Goal: Task Accomplishment & Management: Complete application form

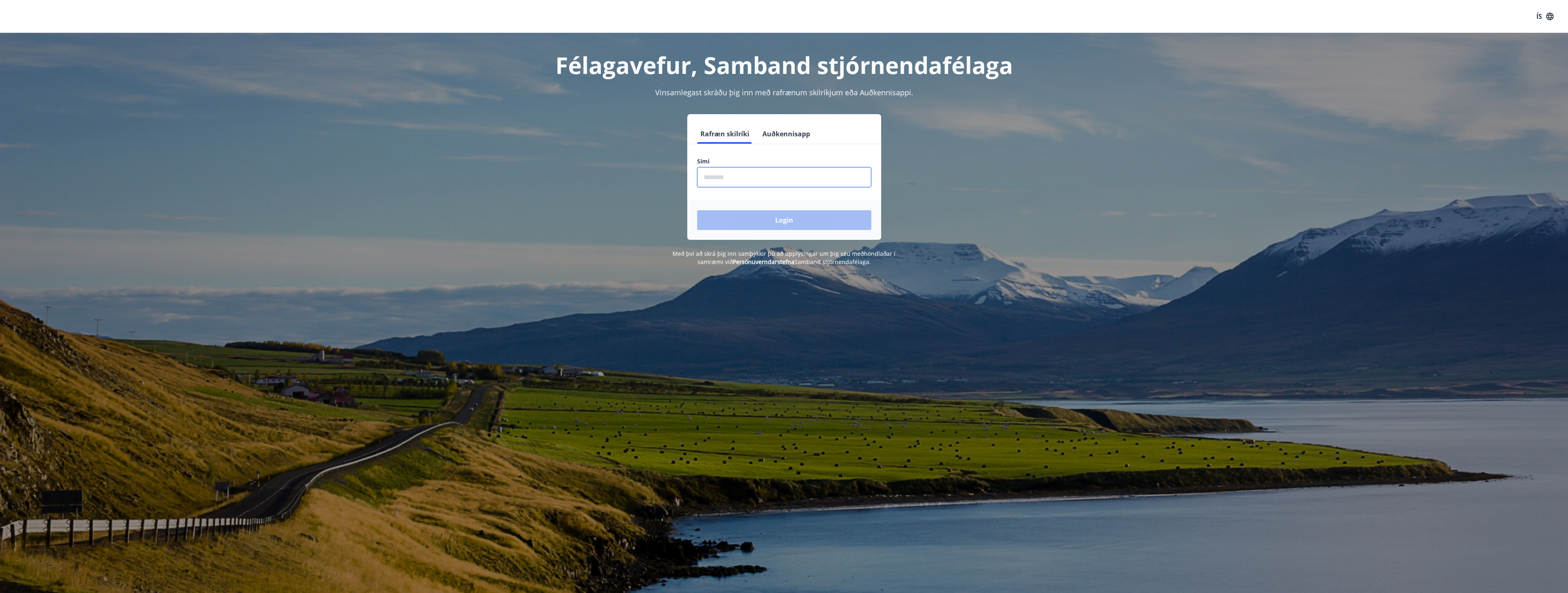
click at [717, 173] on input "phone" at bounding box center [784, 177] width 174 height 20
type input "********"
click at [771, 220] on button "Login" at bounding box center [784, 220] width 174 height 20
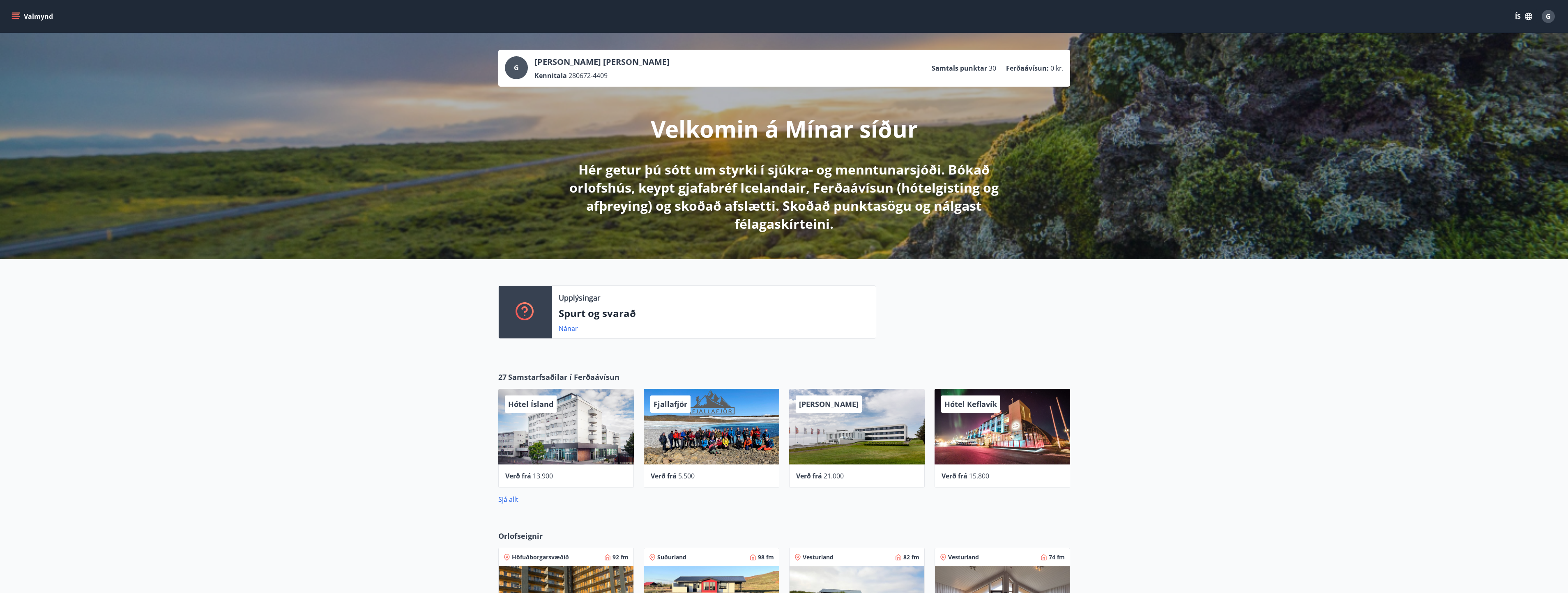
click at [15, 16] on icon "menu" at bounding box center [16, 16] width 9 height 1
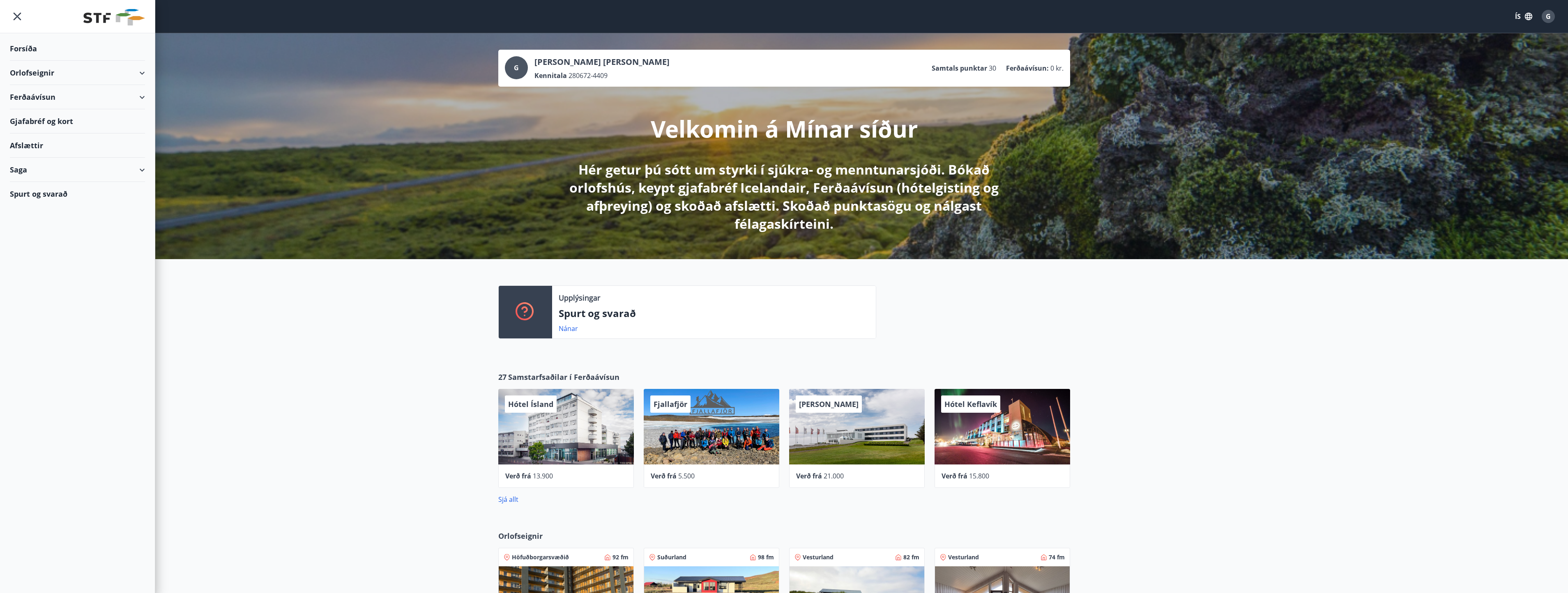
click at [146, 172] on icon at bounding box center [142, 170] width 10 height 10
click at [28, 258] on div "Inneign" at bounding box center [78, 260] width 122 height 17
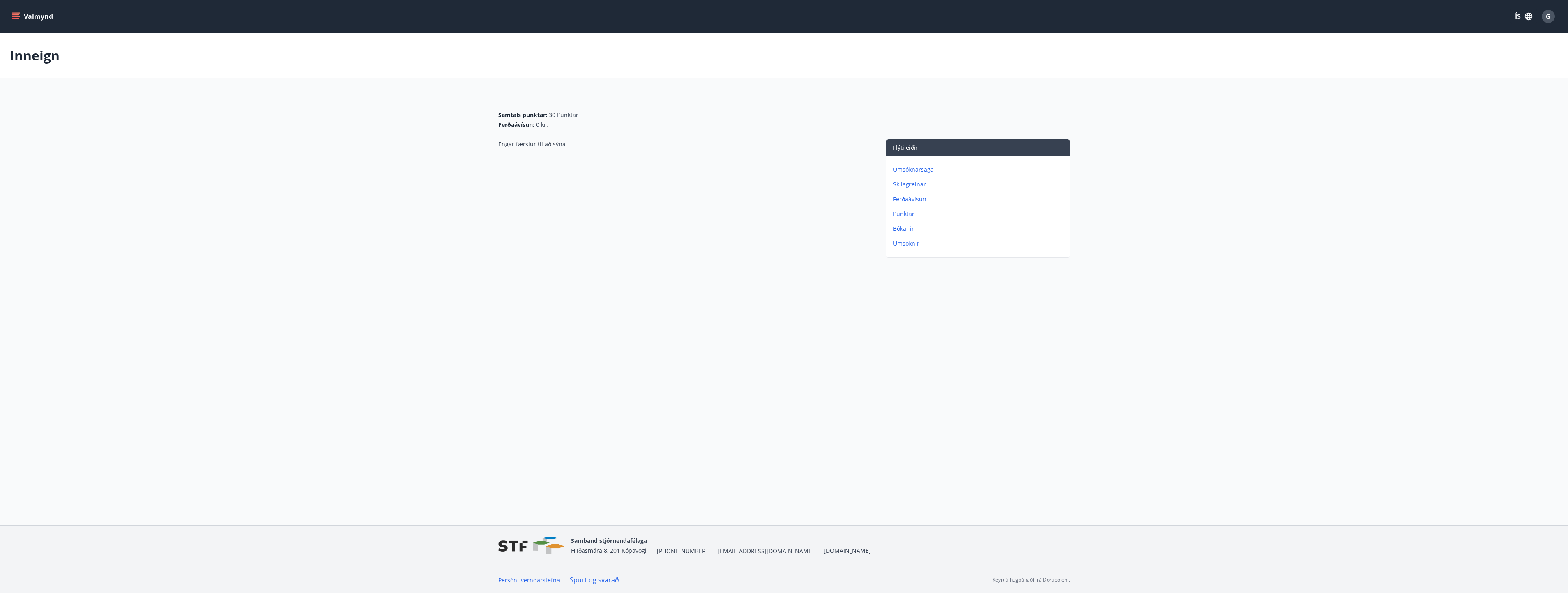
click at [903, 246] on p "Umsóknir" at bounding box center [980, 243] width 174 height 8
click at [13, 12] on icon "menu" at bounding box center [15, 16] width 8 height 8
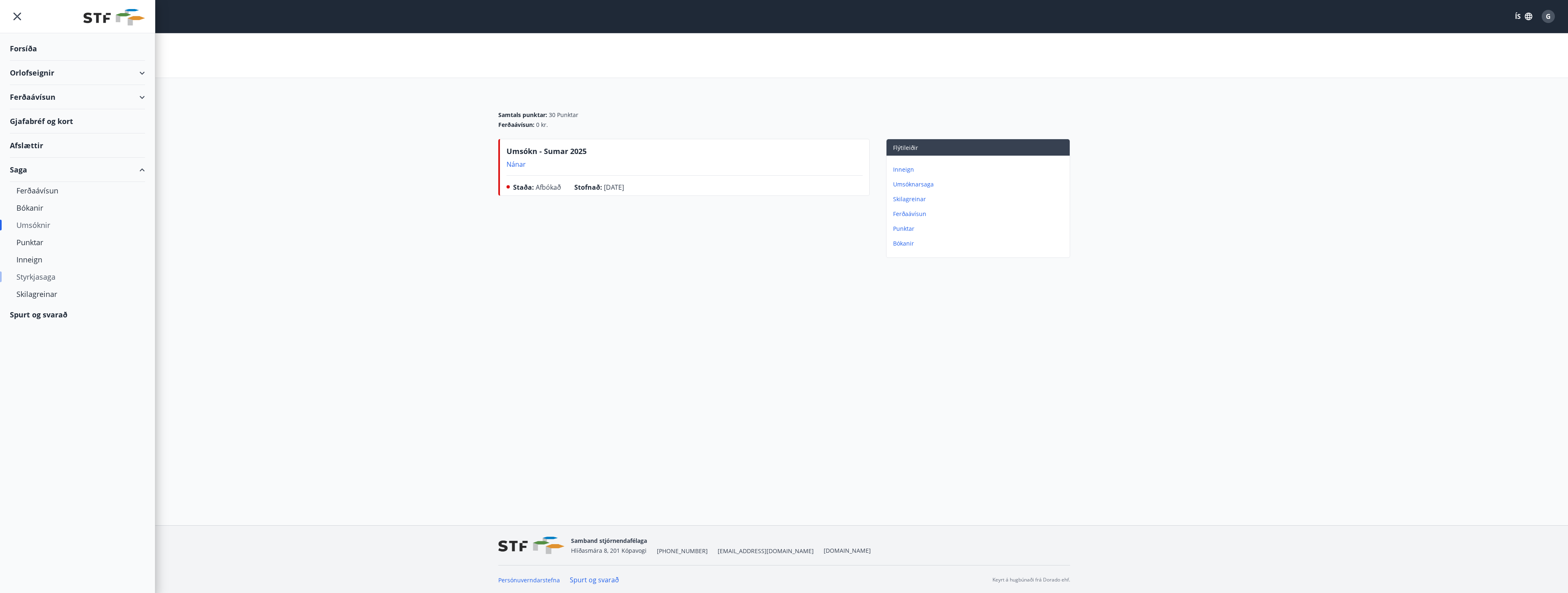
click at [33, 276] on div "Styrkjasaga" at bounding box center [78, 277] width 122 height 17
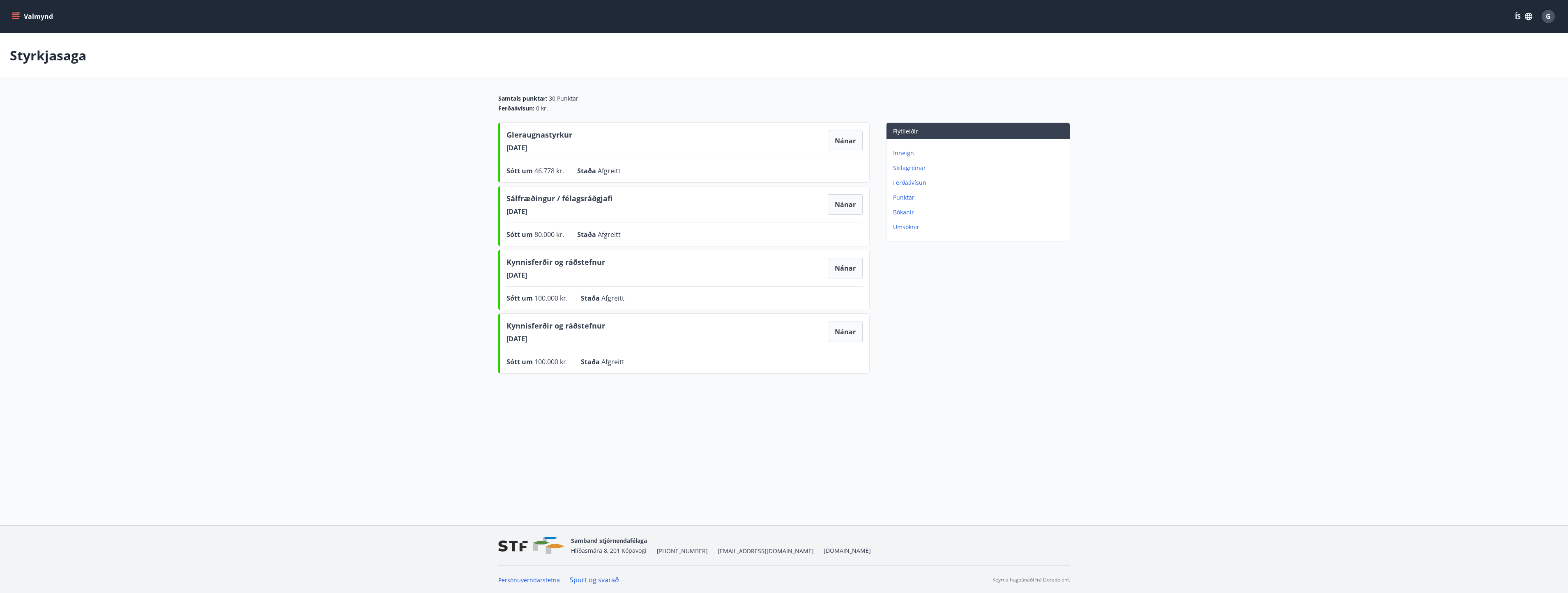
click at [901, 227] on p "Umsóknir" at bounding box center [980, 227] width 174 height 8
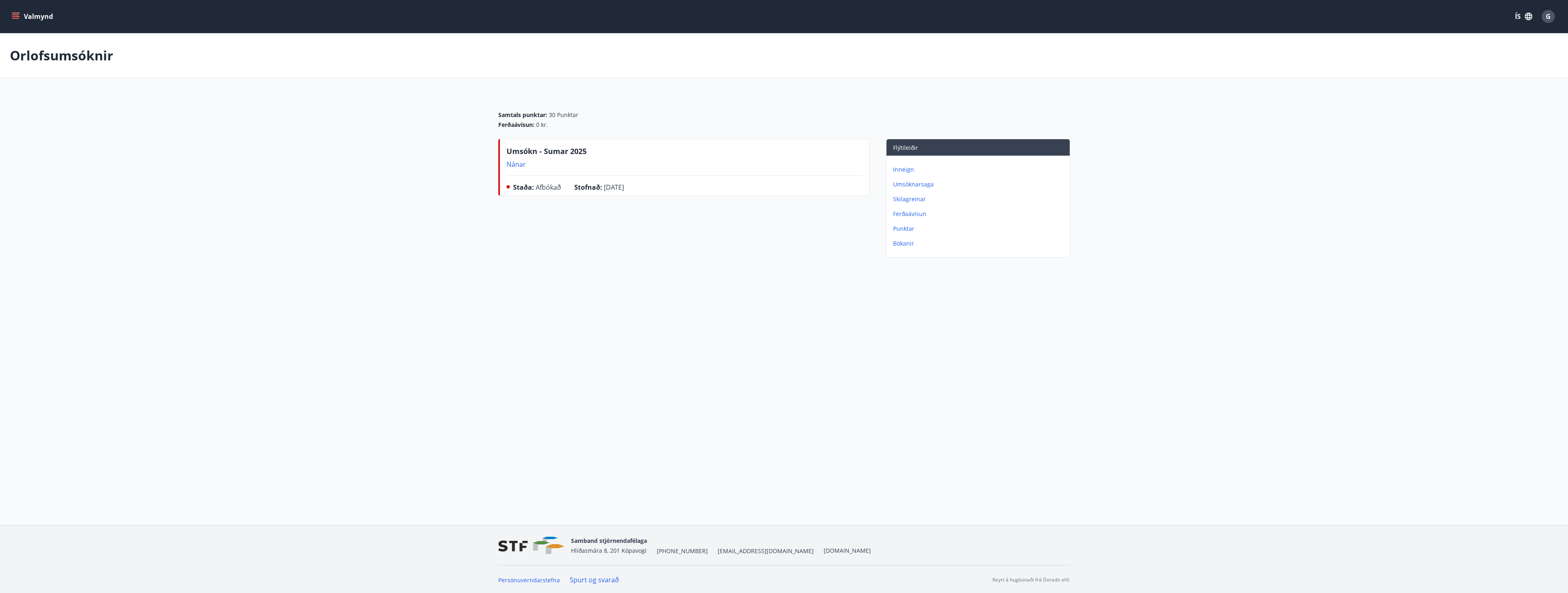
click at [15, 16] on icon "menu" at bounding box center [16, 16] width 9 height 1
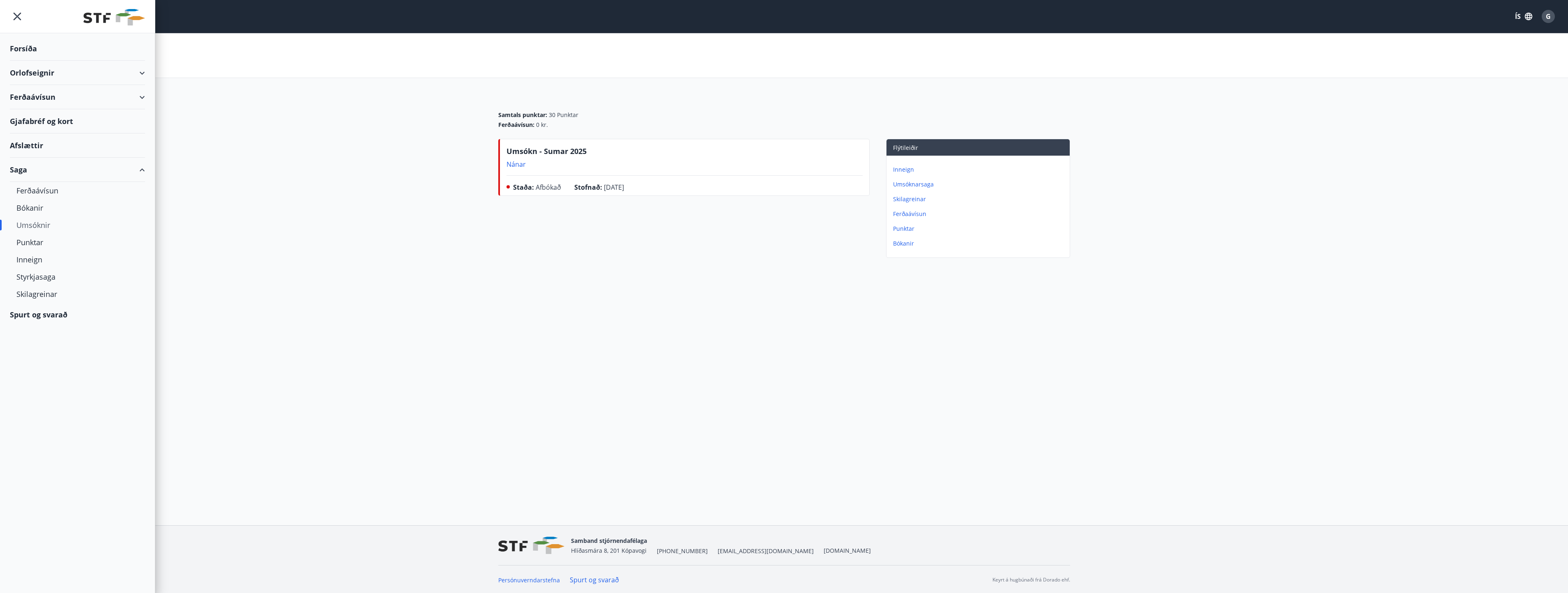
click at [27, 47] on div "Forsíða" at bounding box center [77, 49] width 135 height 24
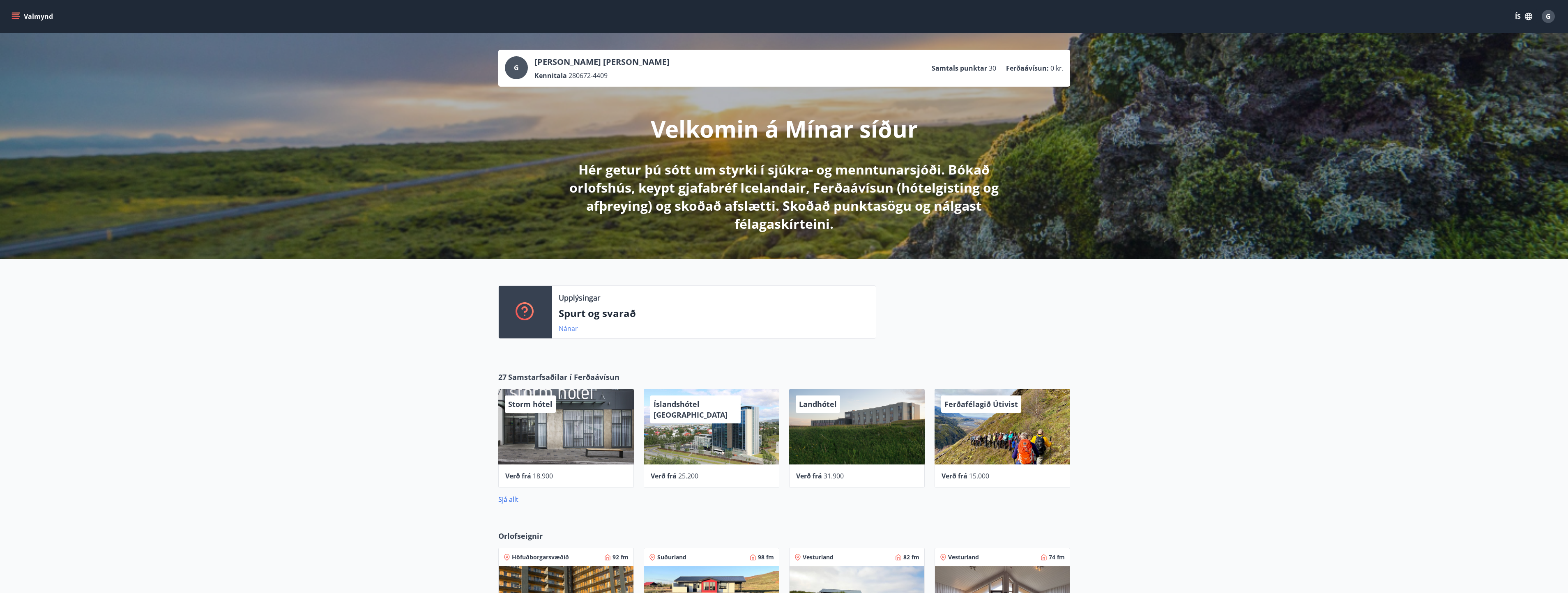
click at [563, 325] on link "Nánar" at bounding box center [568, 328] width 20 height 9
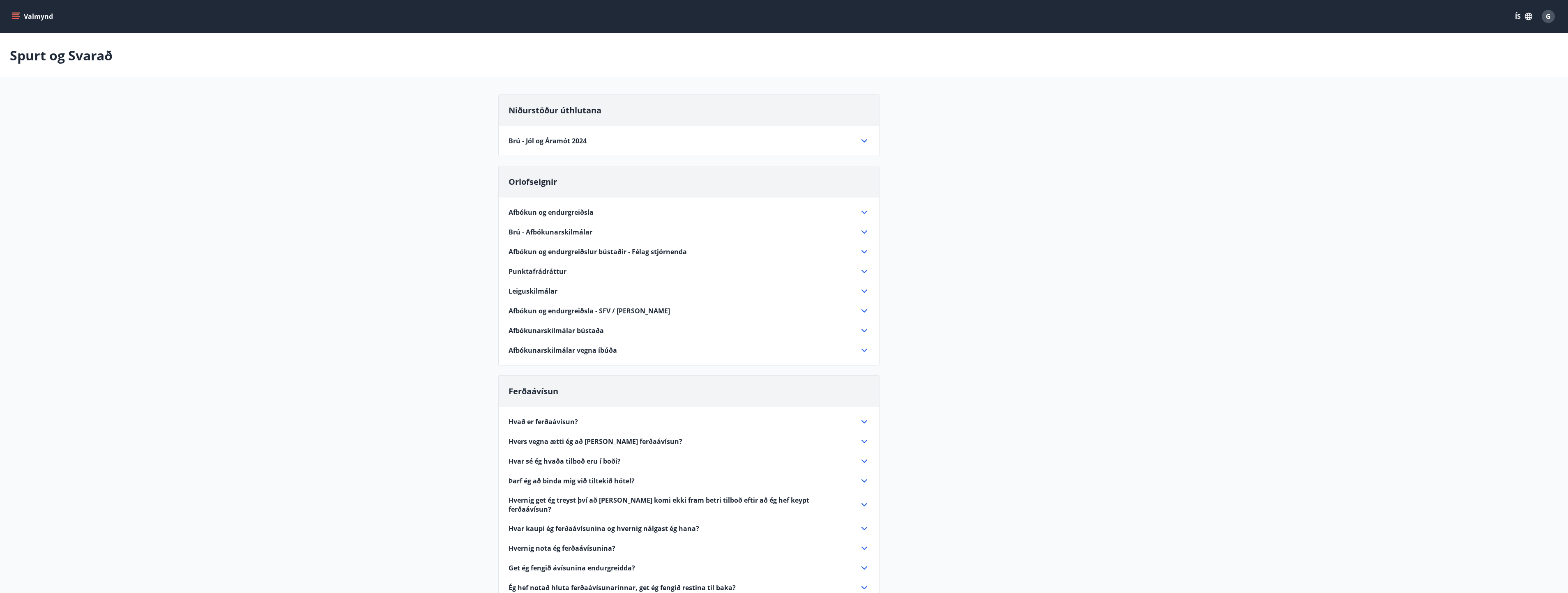
click at [13, 13] on icon "menu" at bounding box center [16, 13] width 9 height 1
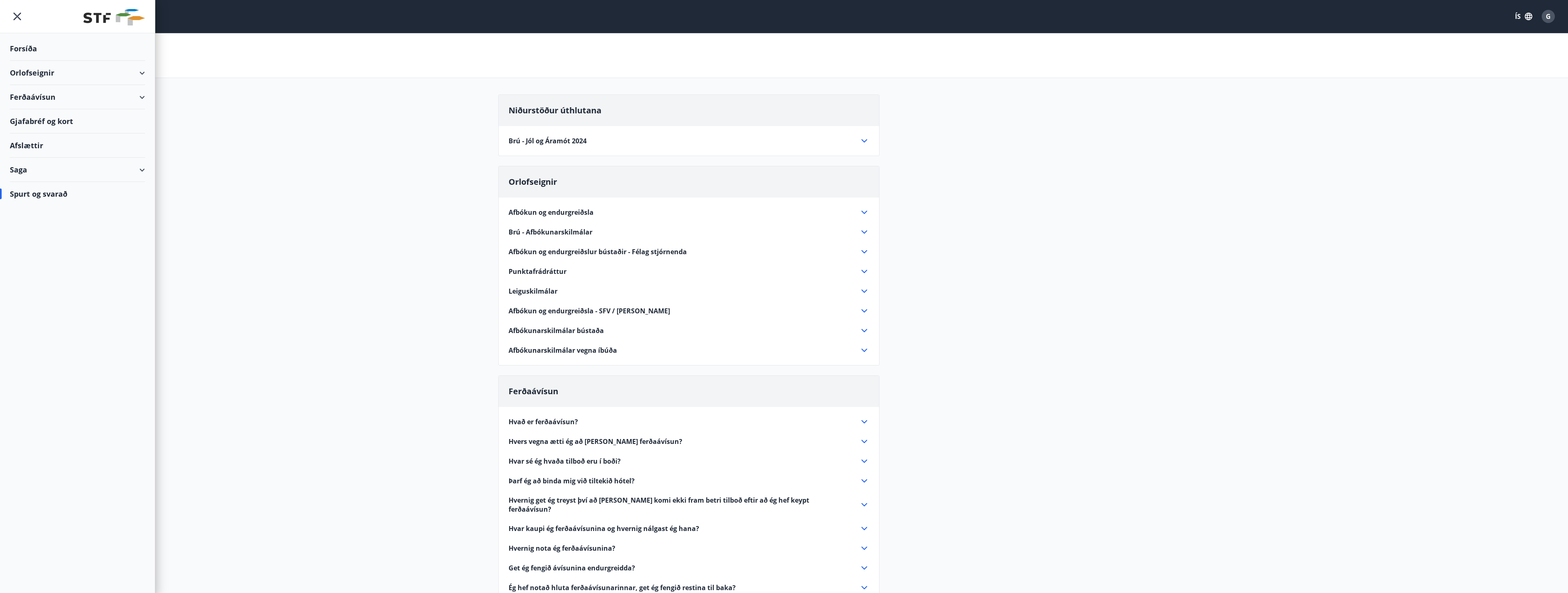
click at [27, 46] on div "Forsíða" at bounding box center [77, 49] width 135 height 24
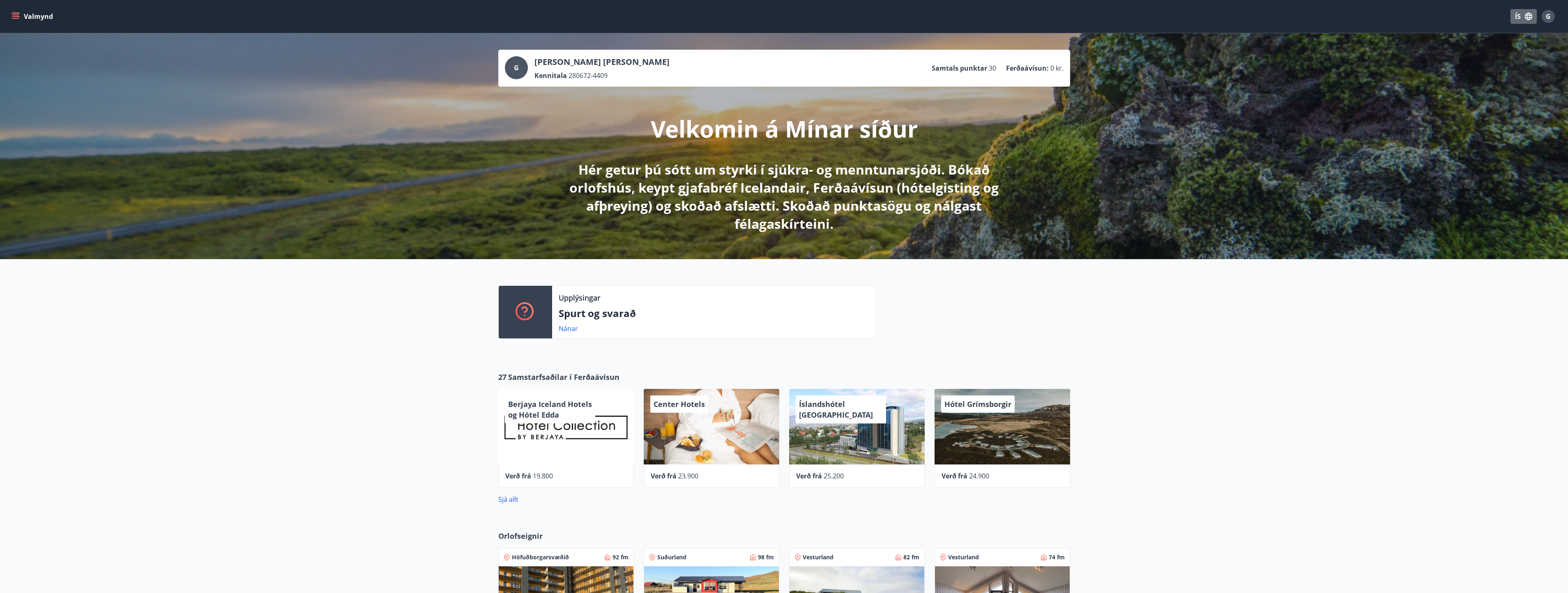
click at [1530, 17] on icon "button" at bounding box center [1528, 16] width 7 height 7
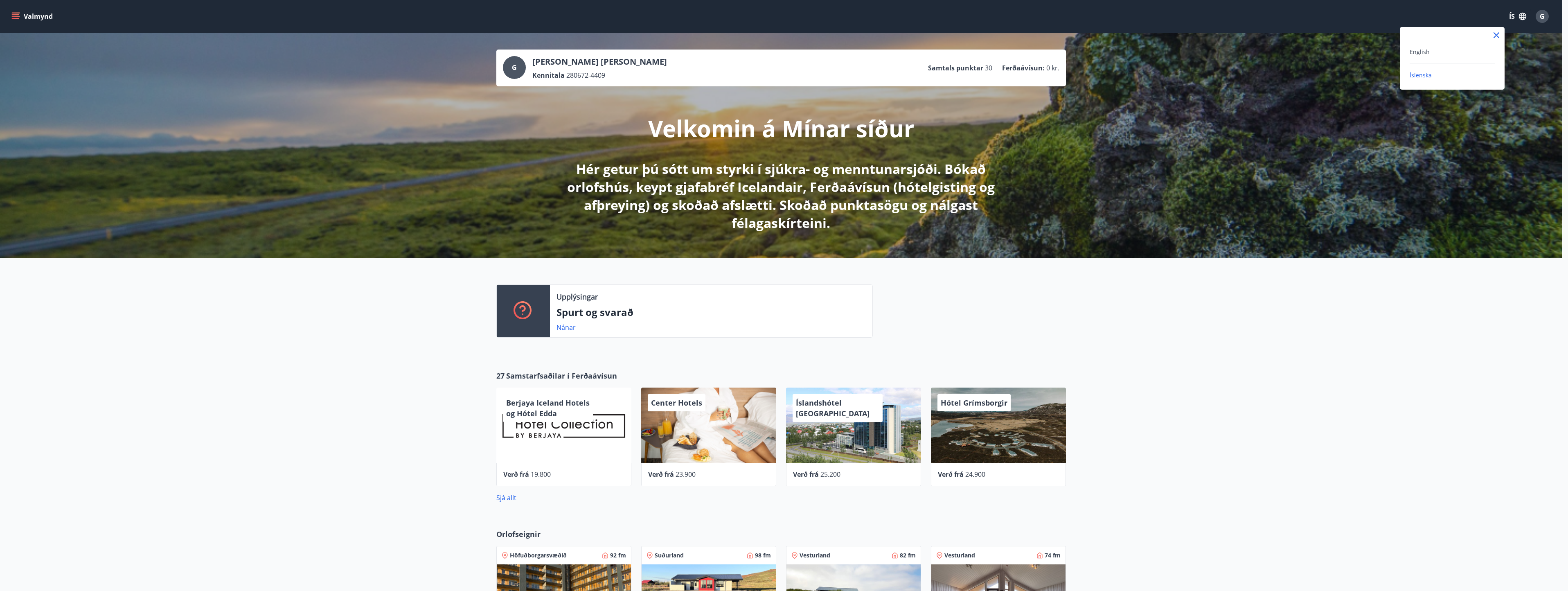
click at [1358, 202] on div at bounding box center [784, 295] width 1568 height 591
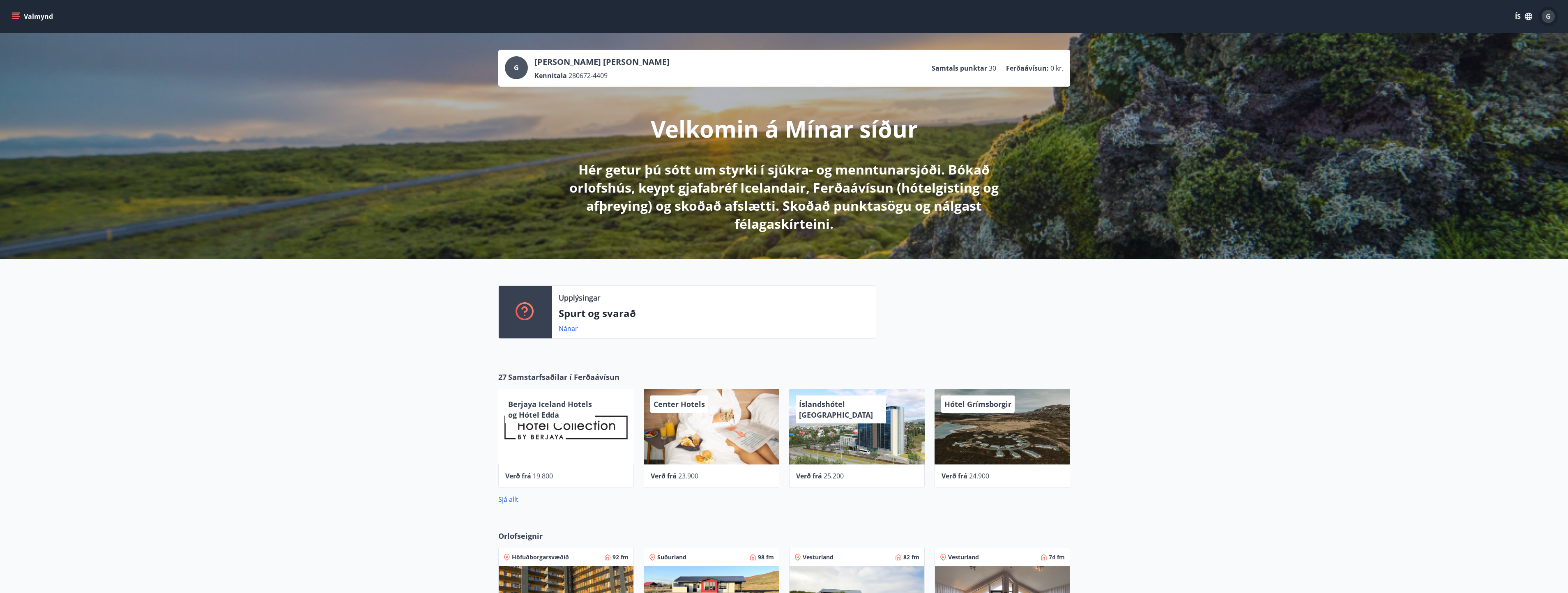
click at [1550, 18] on span "G" at bounding box center [1548, 16] width 5 height 9
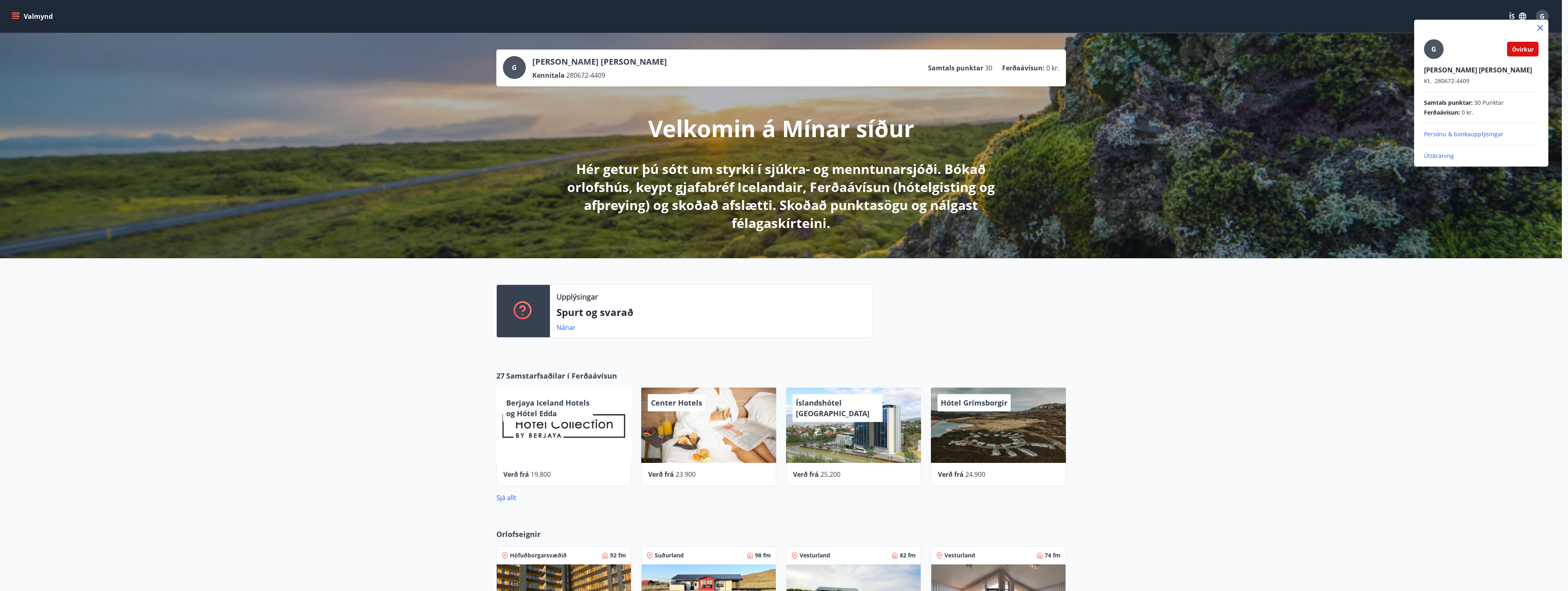
click at [1479, 40] on div "G Óvirkur" at bounding box center [1481, 49] width 114 height 19
click at [1541, 26] on icon at bounding box center [1540, 28] width 10 height 10
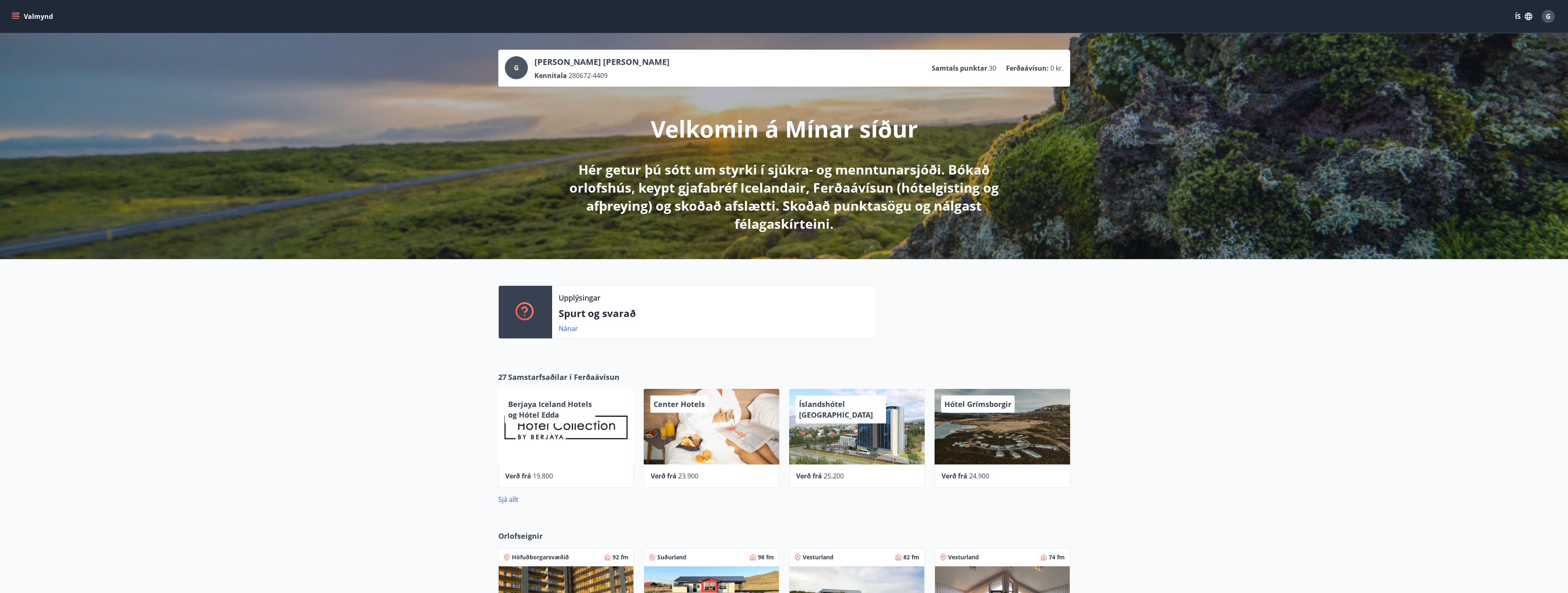
click at [1551, 16] on div "G" at bounding box center [1548, 16] width 13 height 13
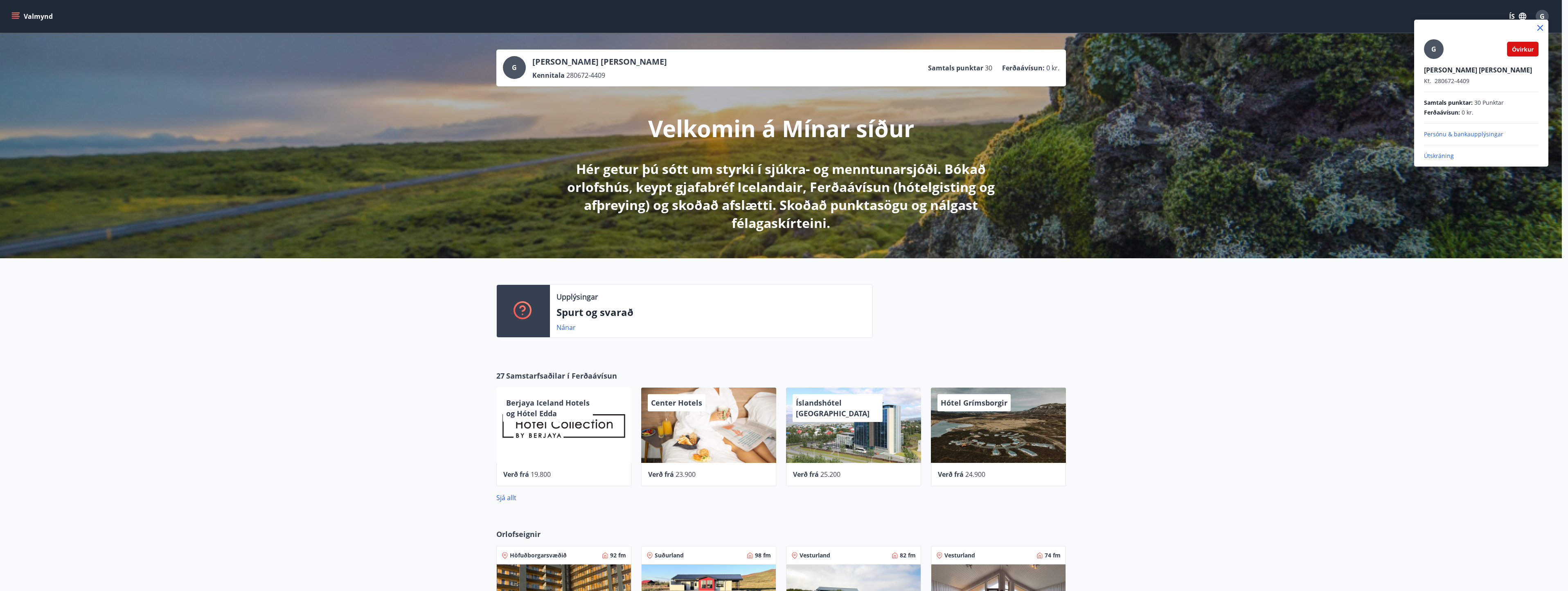
click at [1470, 57] on div "G Óvirkur" at bounding box center [1481, 49] width 114 height 19
click at [1219, 158] on div at bounding box center [784, 295] width 1568 height 591
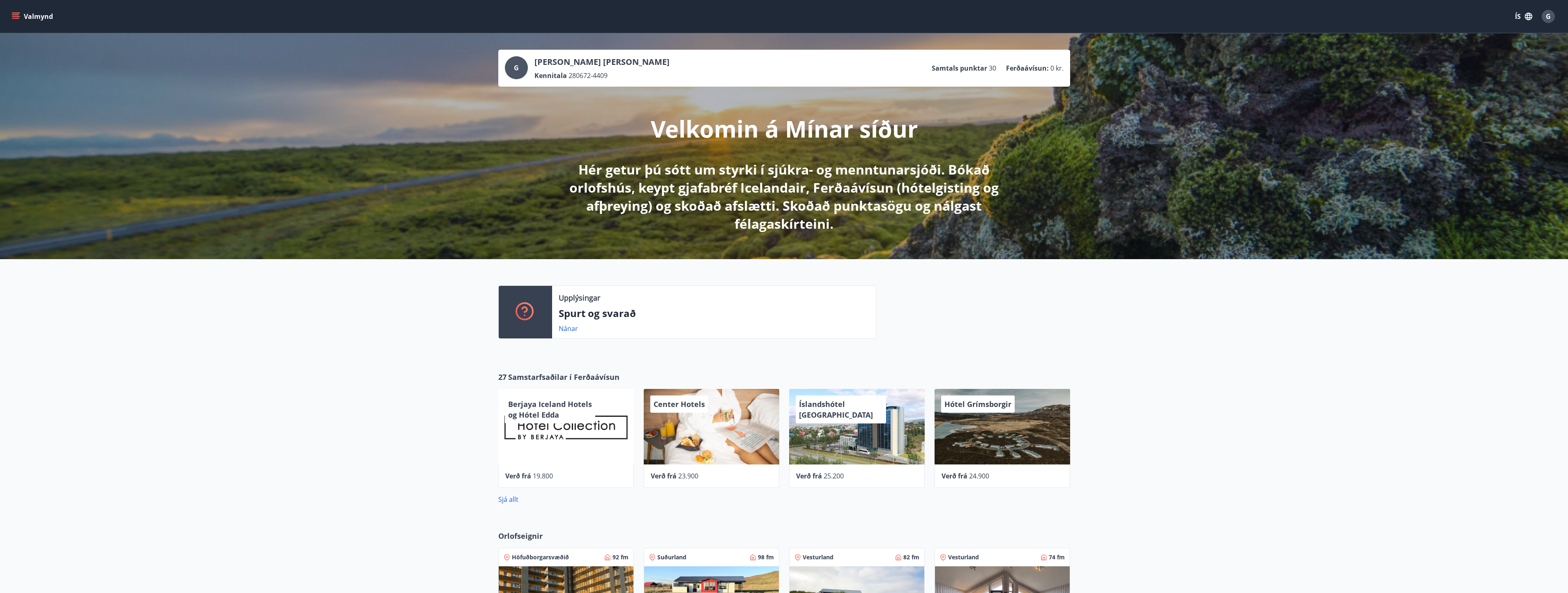
click at [1548, 13] on span "G" at bounding box center [1548, 16] width 5 height 9
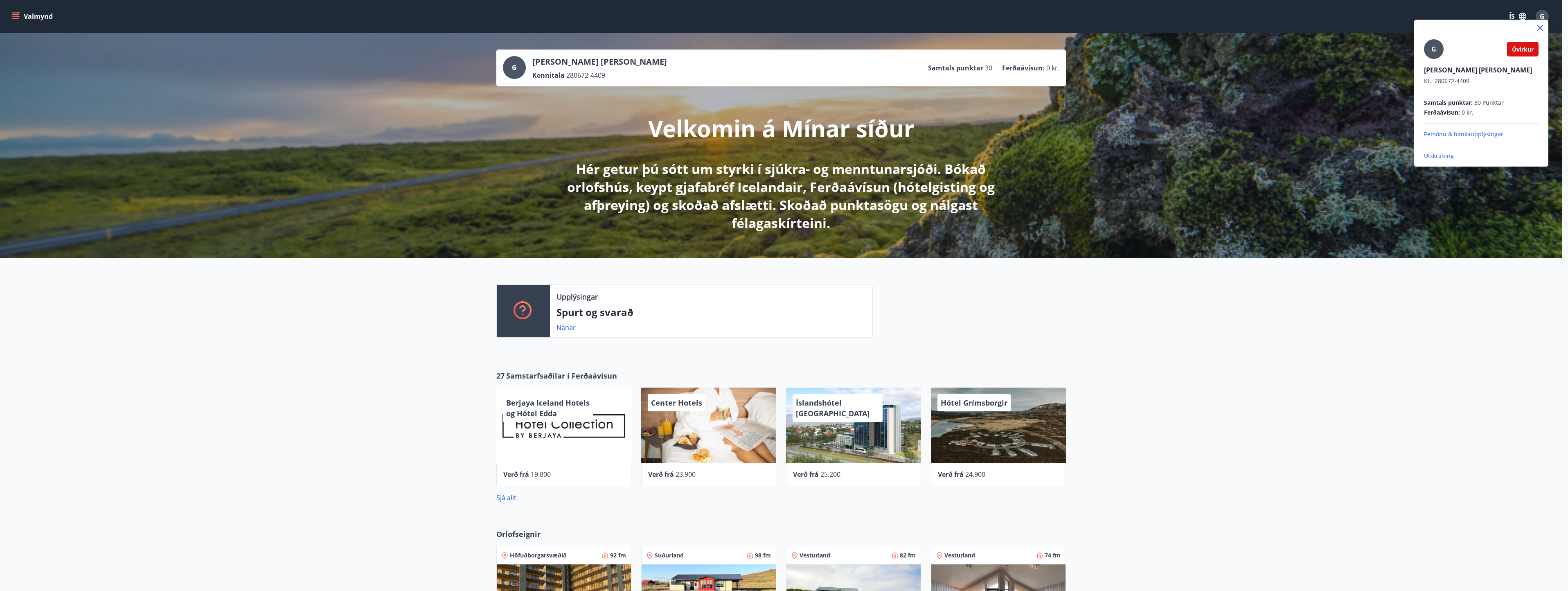
click at [1441, 152] on div "G Óvirkur Guðrún Helga Harðardóttir Kt. 280672-4409 Samtals punktar : 30 Punkta…" at bounding box center [1481, 100] width 114 height 121
click at [1441, 154] on p "Útskráning" at bounding box center [1481, 155] width 114 height 8
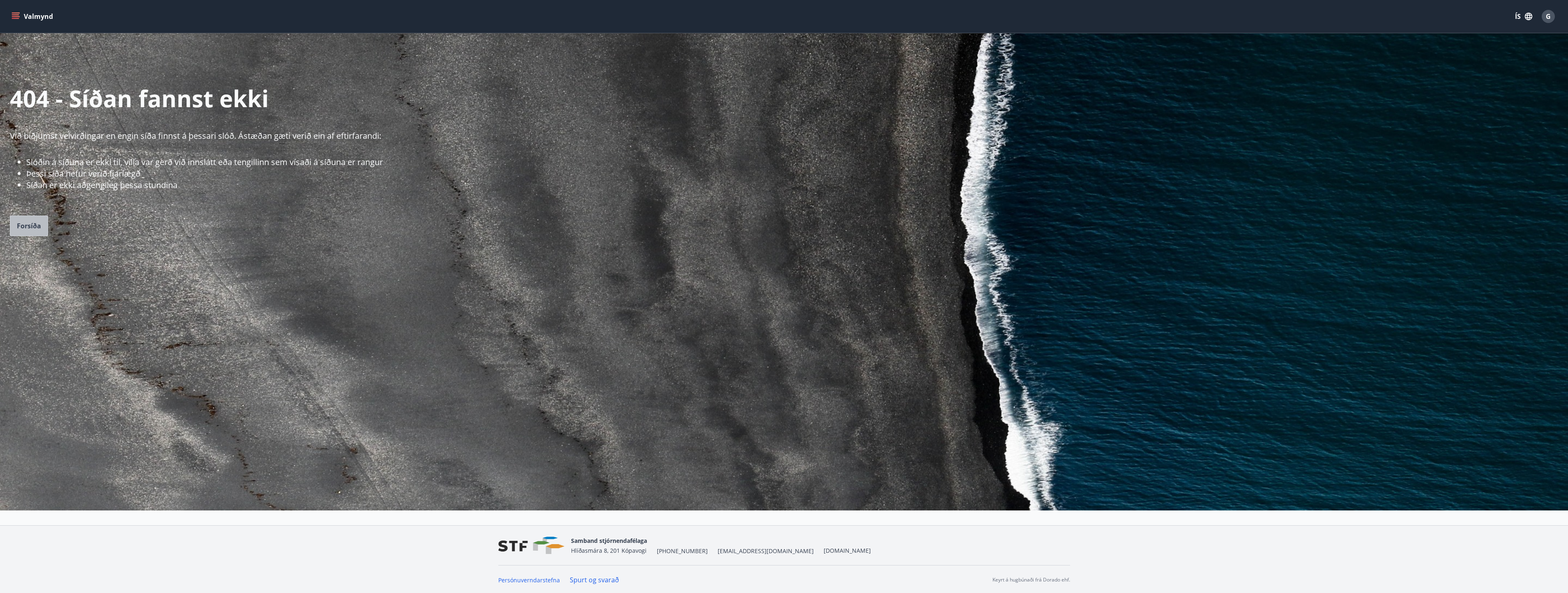
click at [26, 224] on span "Forsíða" at bounding box center [29, 225] width 24 height 9
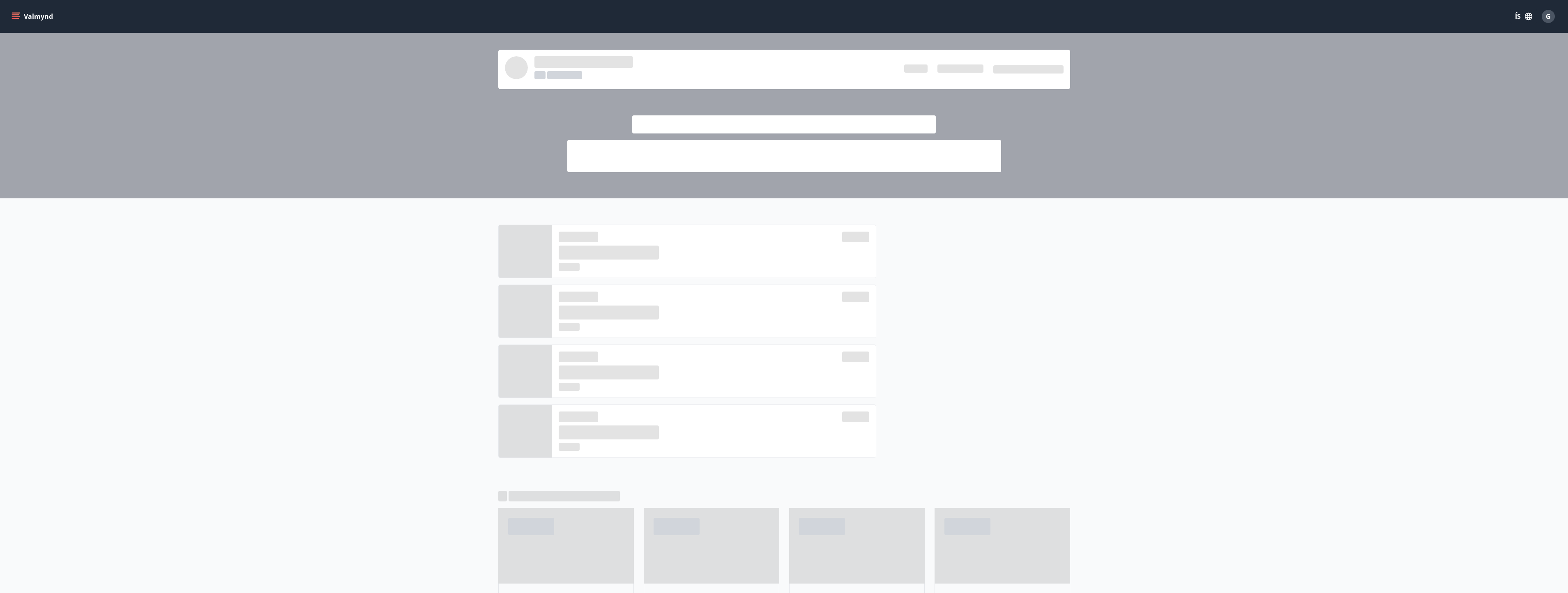
click at [1547, 18] on span "G" at bounding box center [1548, 16] width 5 height 9
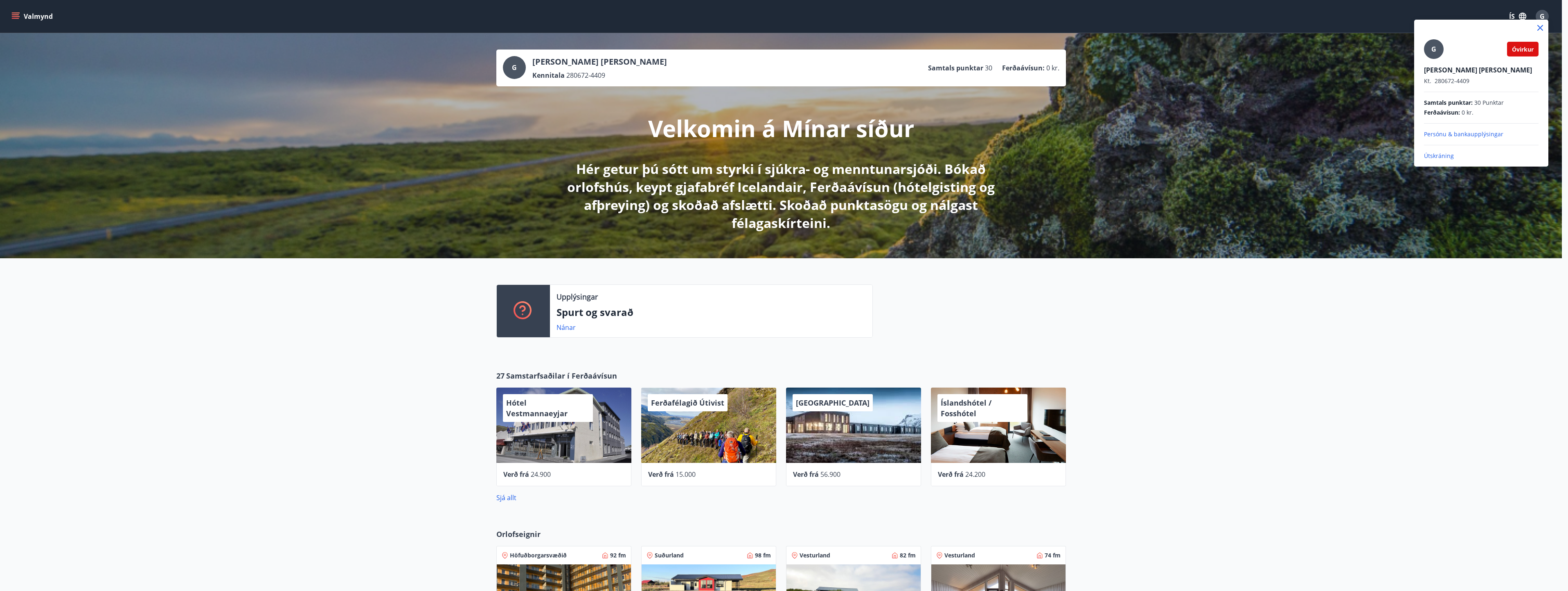
click at [1192, 332] on div at bounding box center [784, 295] width 1568 height 591
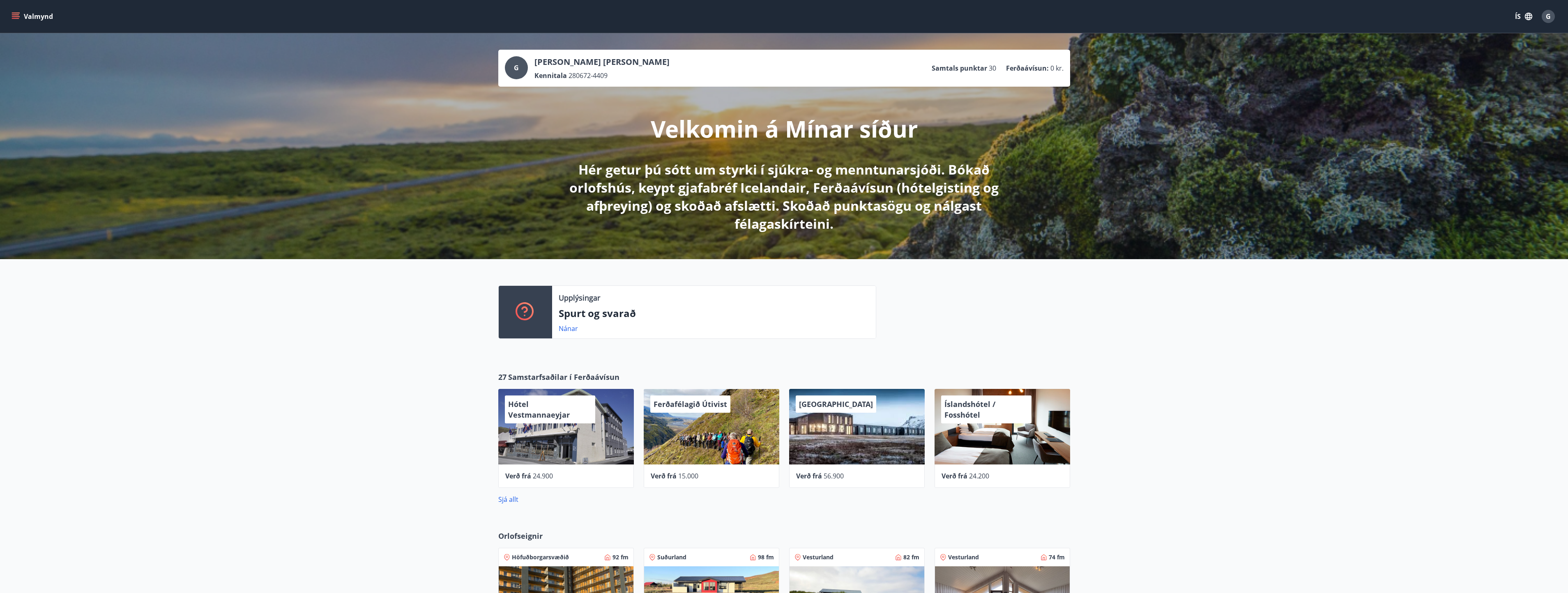
click at [1546, 20] on span "G" at bounding box center [1548, 16] width 5 height 9
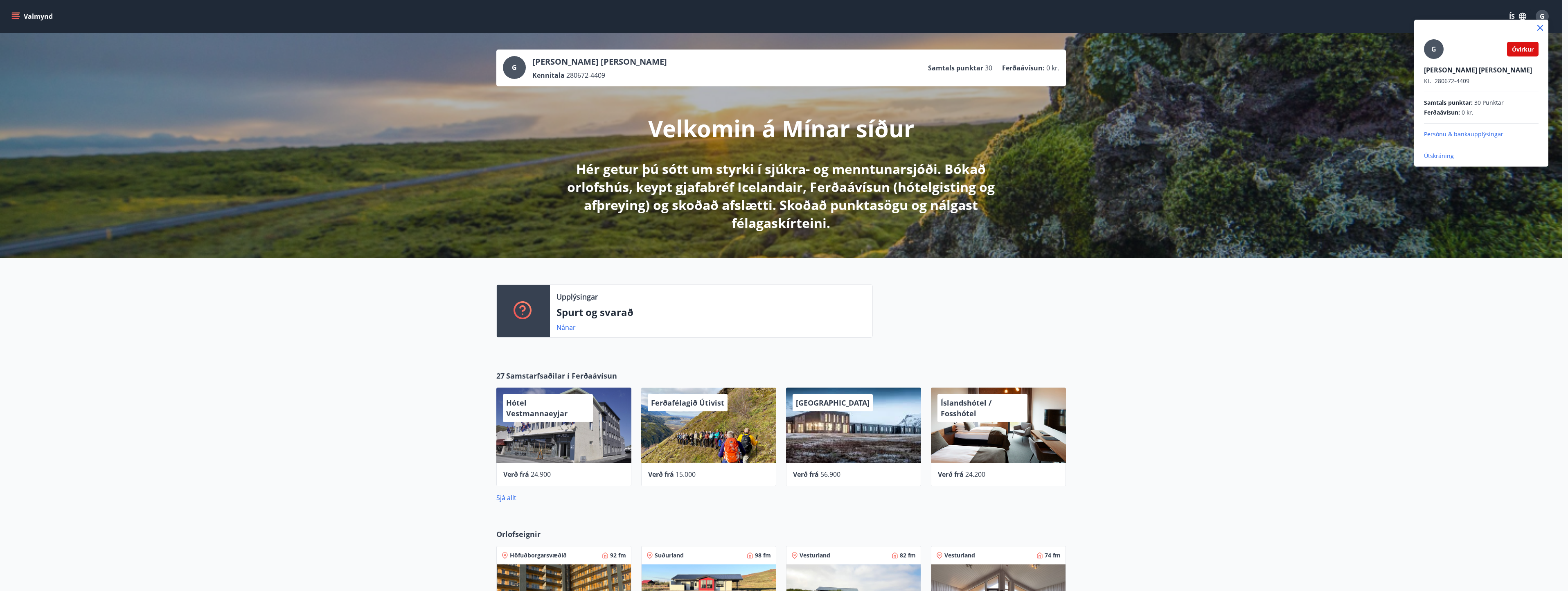
click at [1301, 368] on div at bounding box center [784, 295] width 1568 height 591
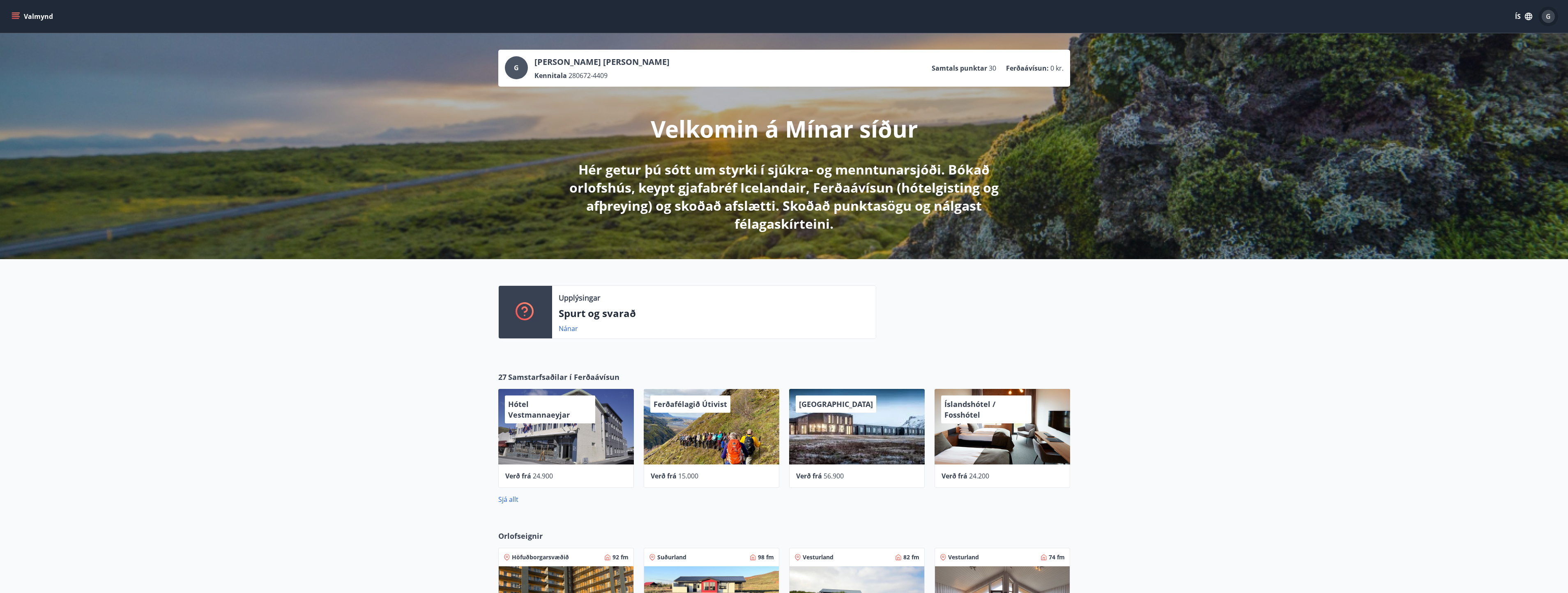
click at [1549, 16] on span "G" at bounding box center [1548, 16] width 5 height 9
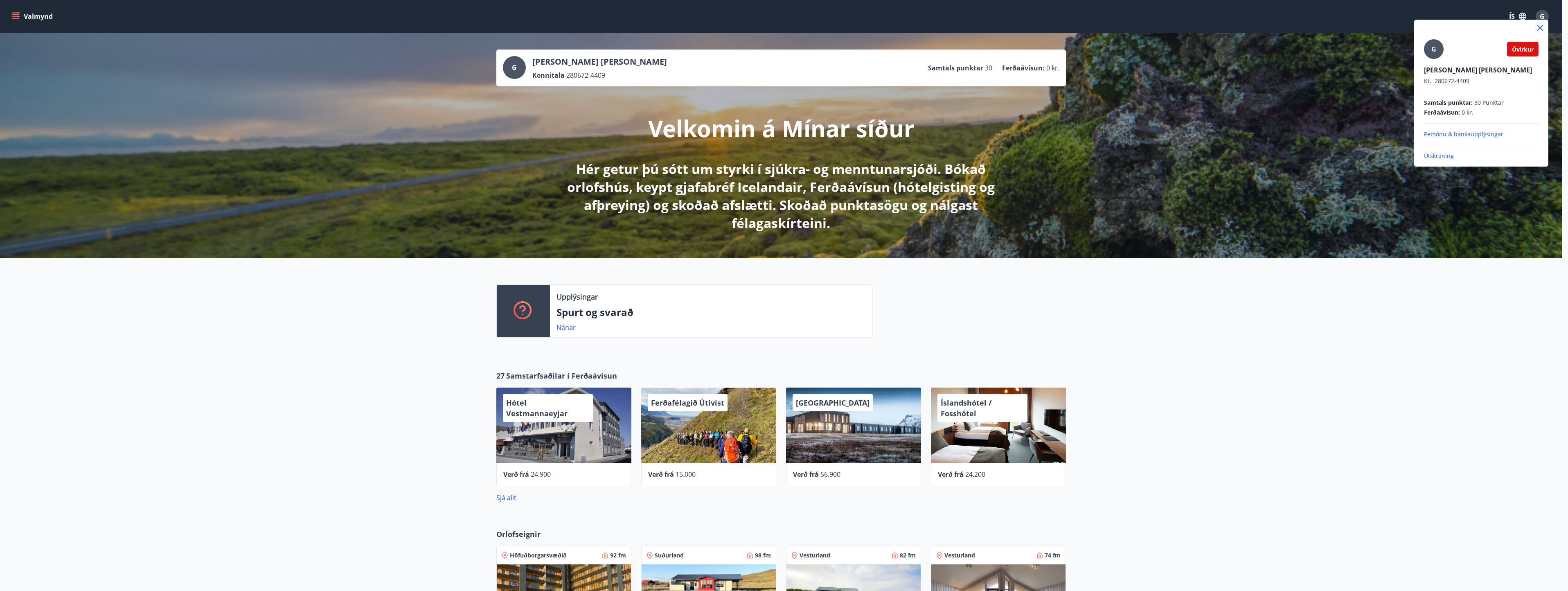
click at [1452, 138] on p "Persónu & bankaupplýsingar" at bounding box center [1481, 134] width 114 height 8
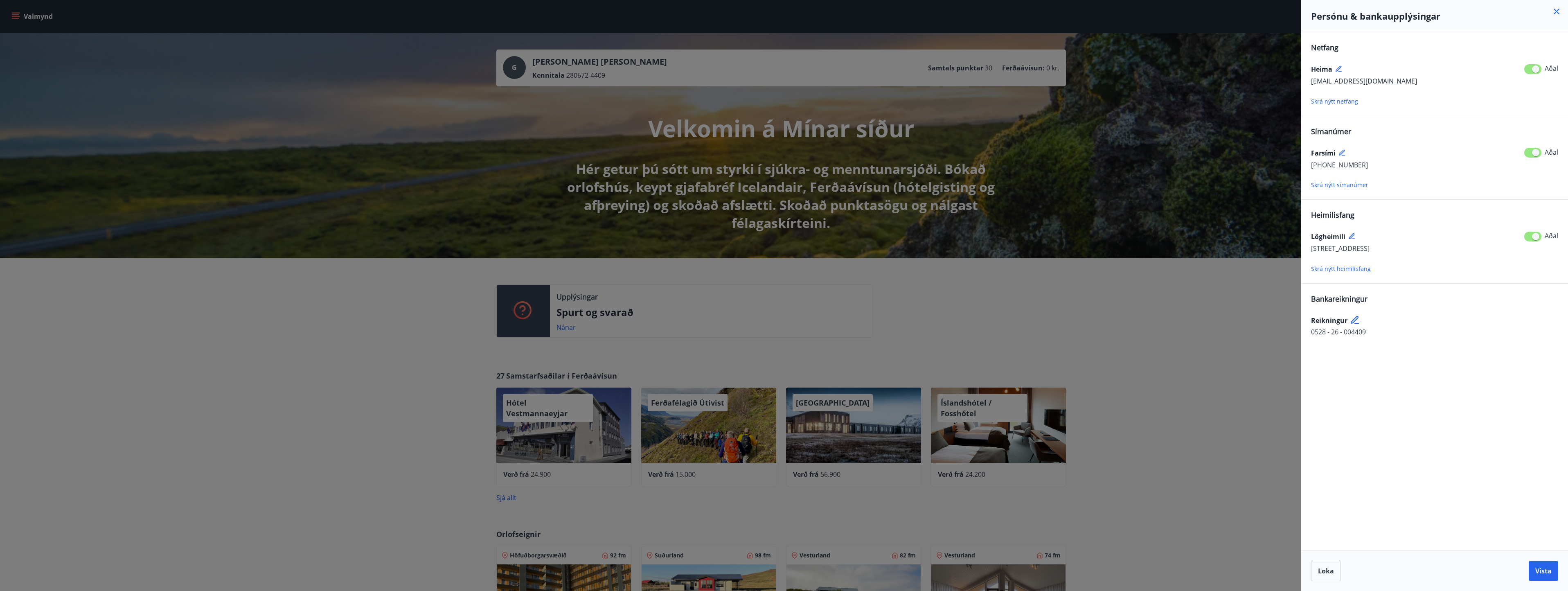
click at [1196, 330] on div at bounding box center [784, 295] width 1568 height 591
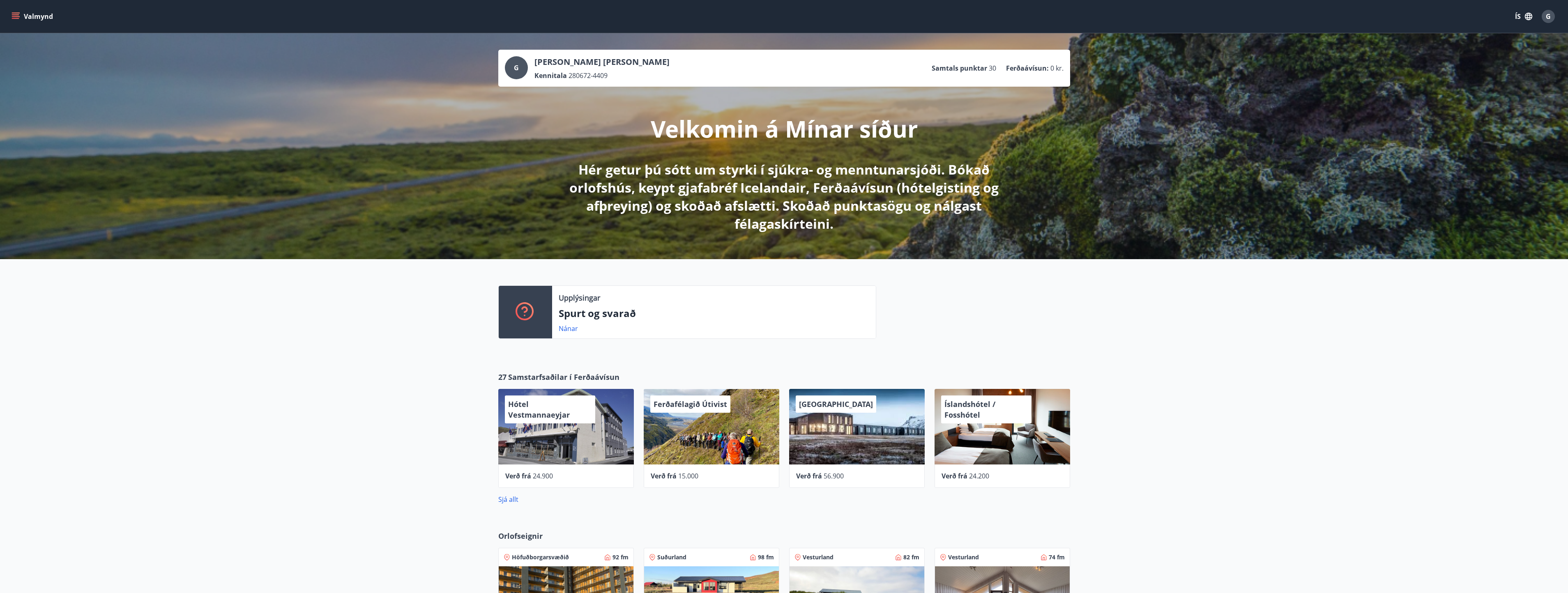
click at [16, 16] on icon "menu" at bounding box center [15, 16] width 8 height 8
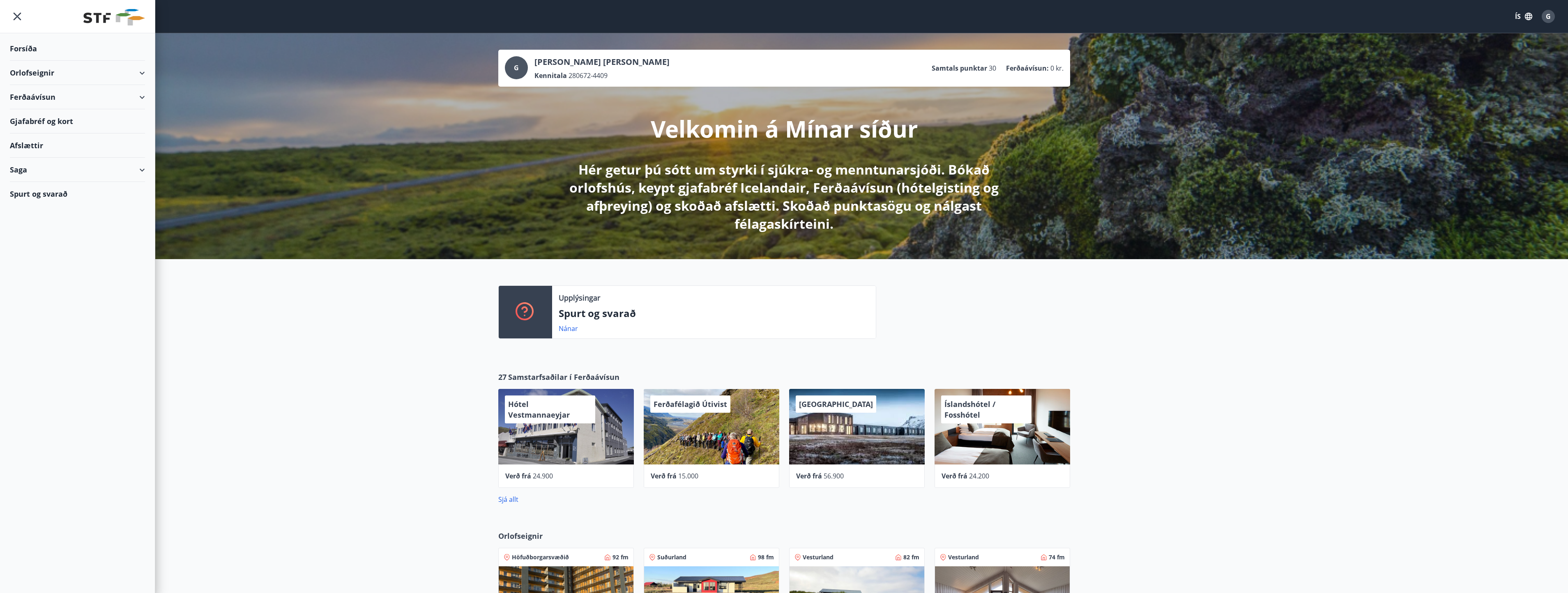
click at [203, 286] on div "Upplýsingar Spurt og svarað Nánar" at bounding box center [784, 308] width 1568 height 100
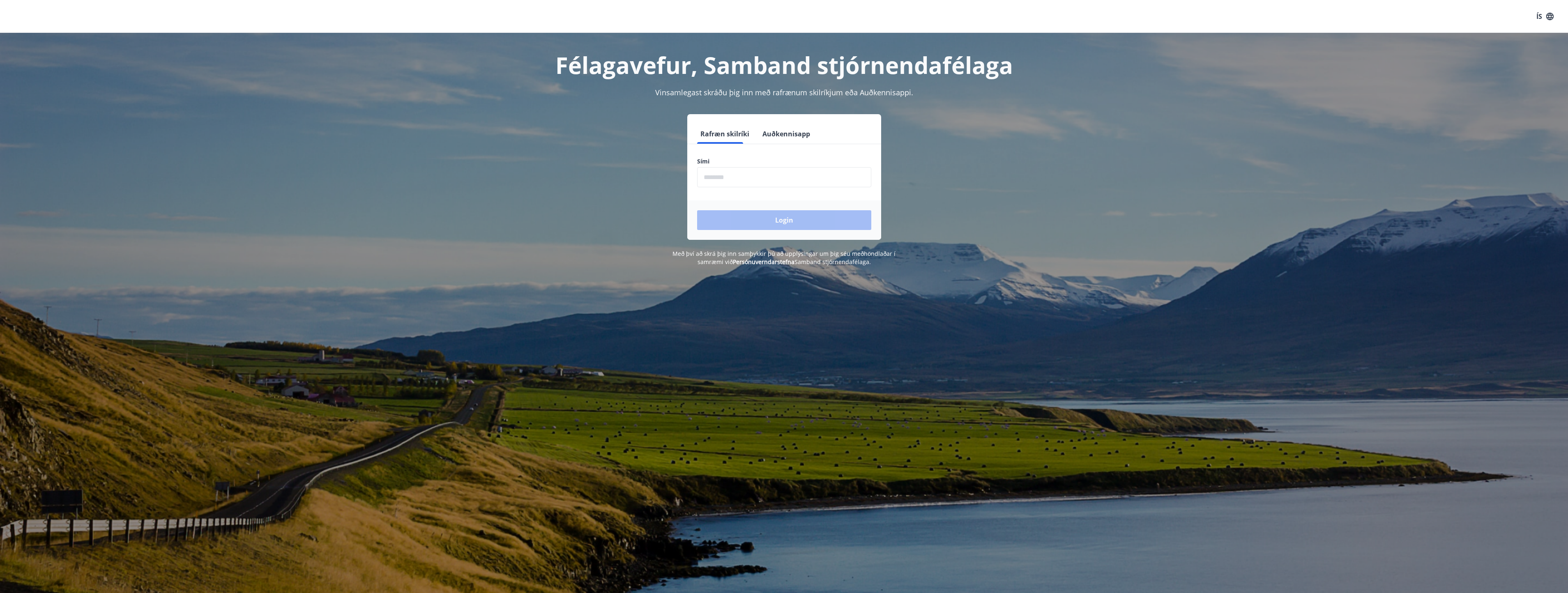
click at [755, 172] on input "phone" at bounding box center [784, 177] width 174 height 20
type input "********"
click at [788, 219] on button "Login" at bounding box center [784, 220] width 174 height 20
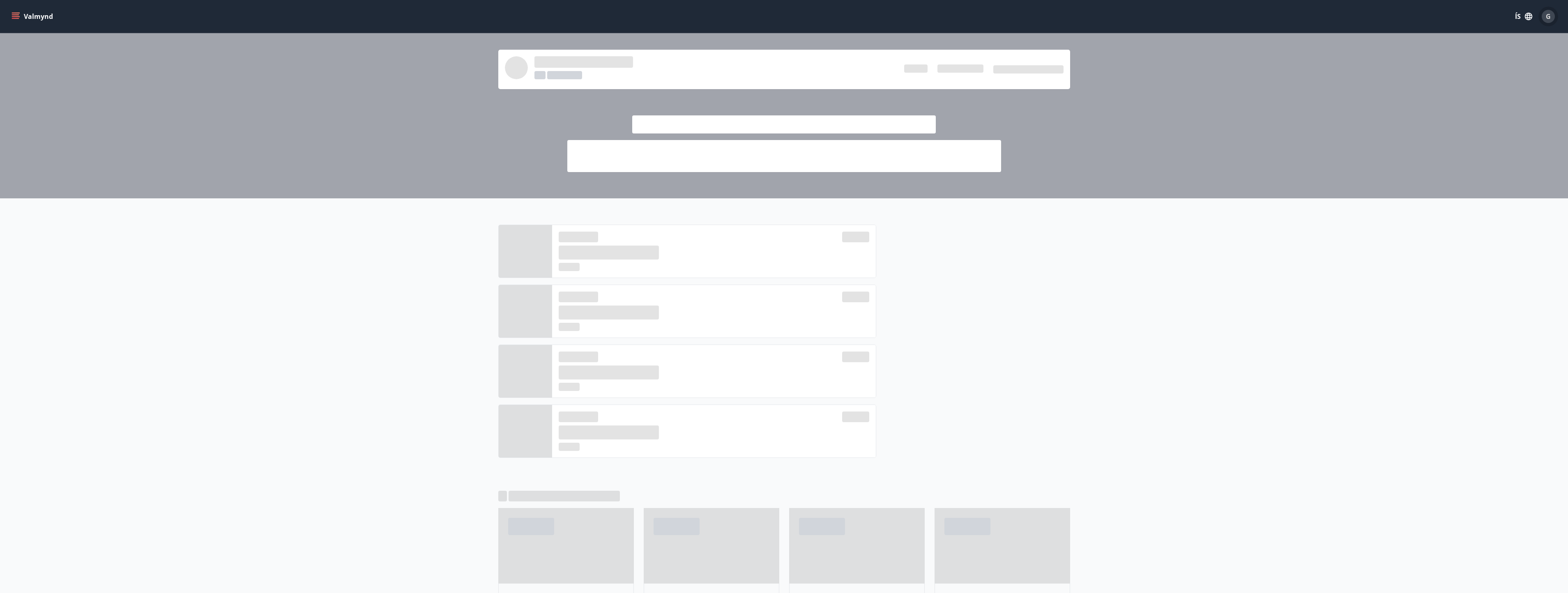
click at [1548, 12] on div "G" at bounding box center [1548, 16] width 13 height 13
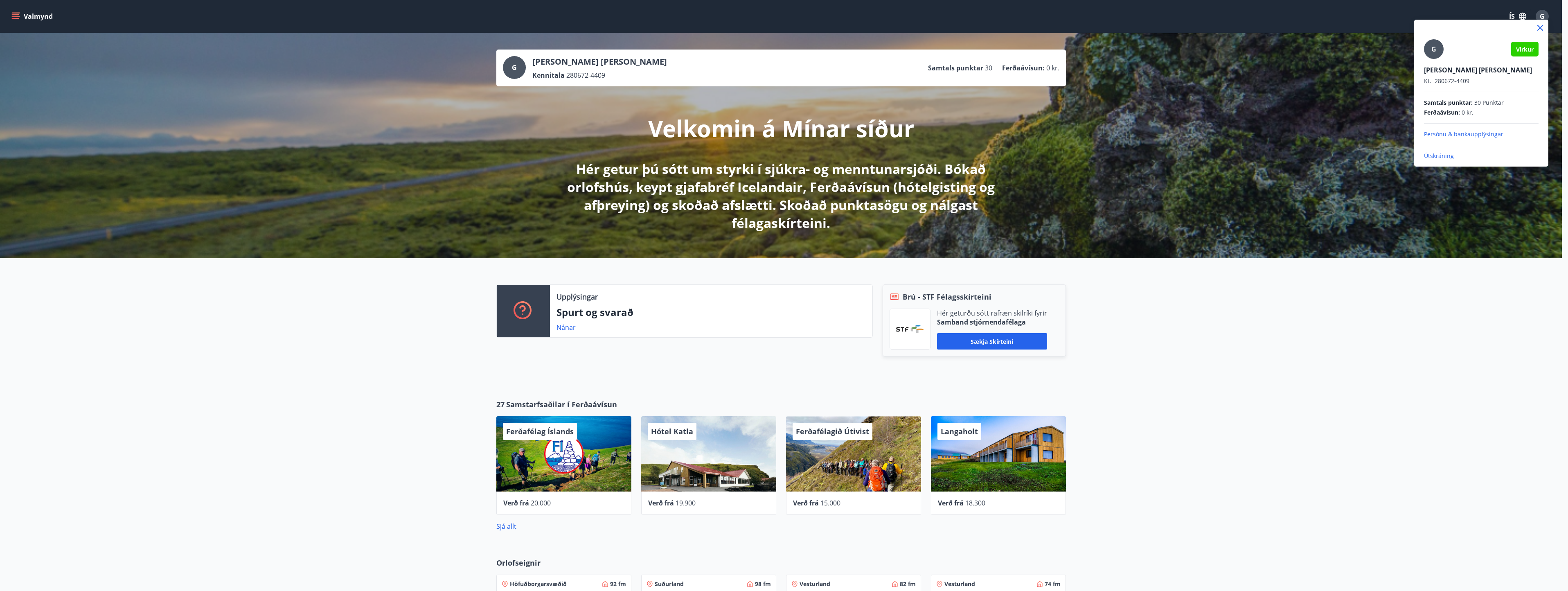
click at [1149, 389] on div at bounding box center [784, 295] width 1568 height 591
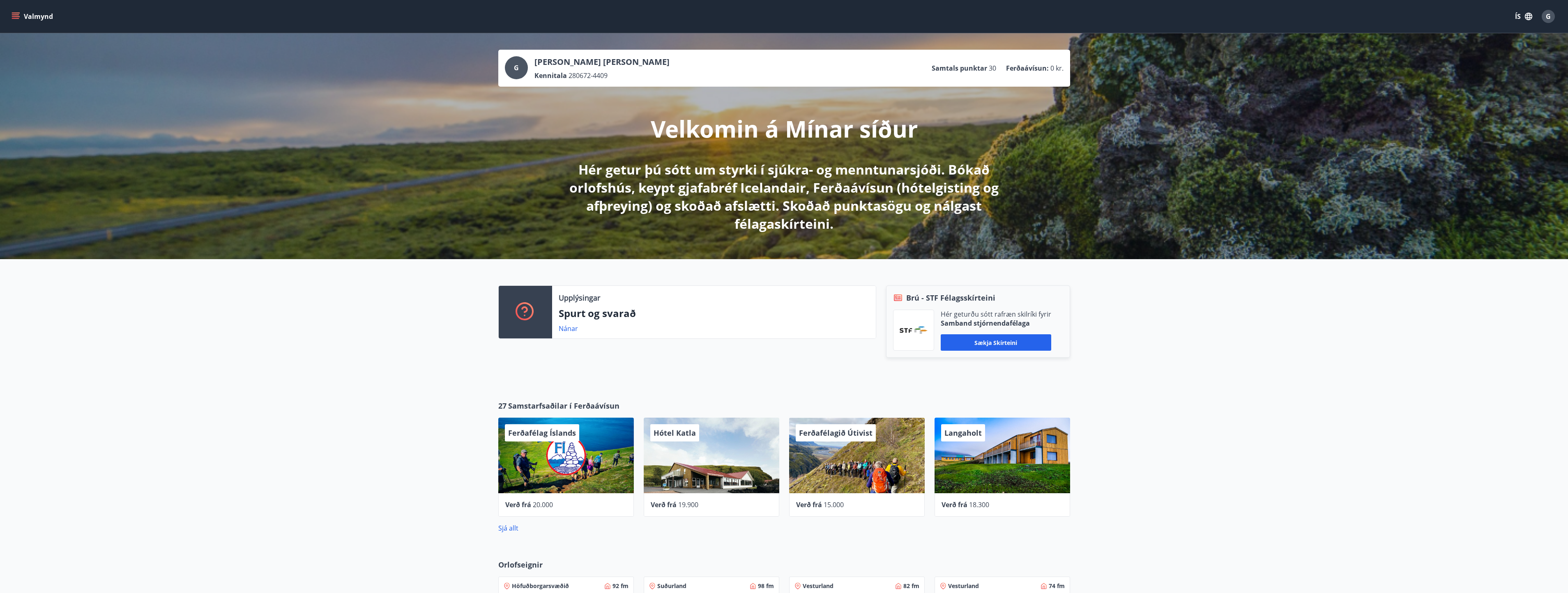
click at [8, 15] on div "Valmynd ÍS G" at bounding box center [784, 16] width 1568 height 33
click at [15, 19] on icon "menu" at bounding box center [15, 18] width 7 height 1
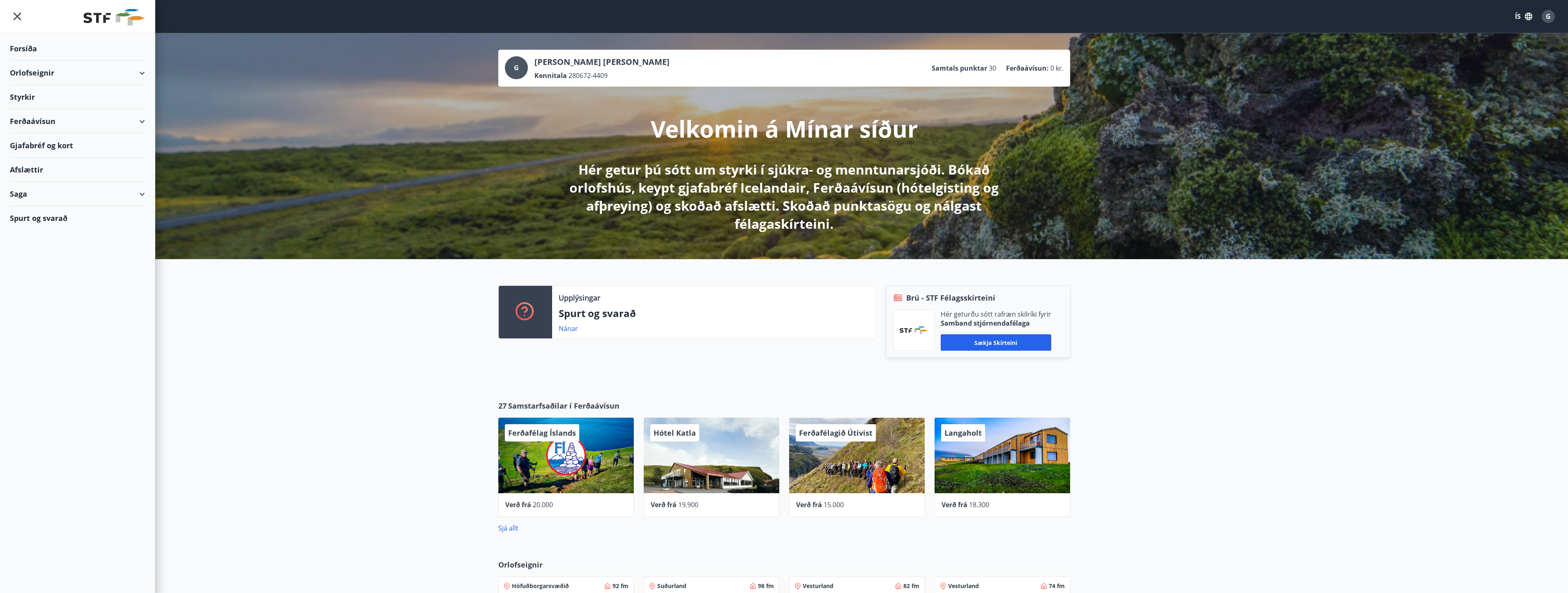
click at [252, 315] on div "Upplýsingar Spurt og svarað Nánar Brú - STF Félagsskírteini Hér geturðu sótt ra…" at bounding box center [784, 323] width 1568 height 128
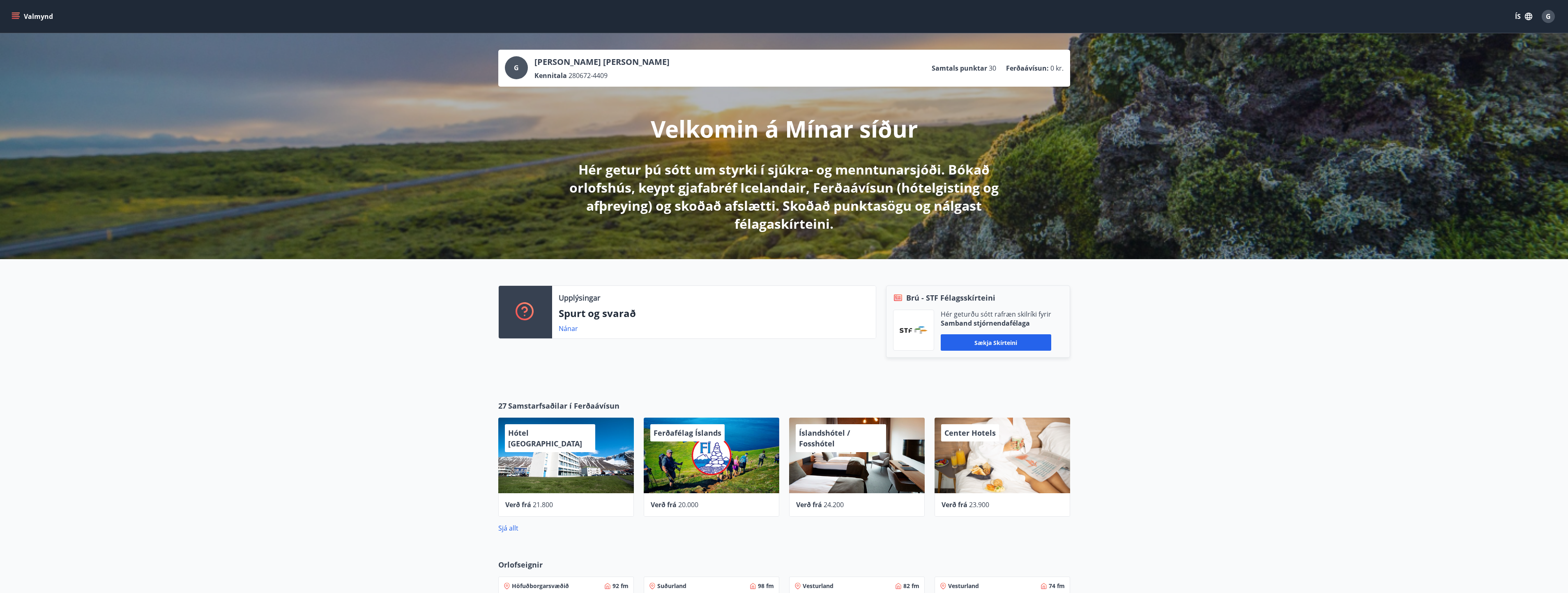
click at [14, 17] on icon "menu" at bounding box center [15, 16] width 8 height 8
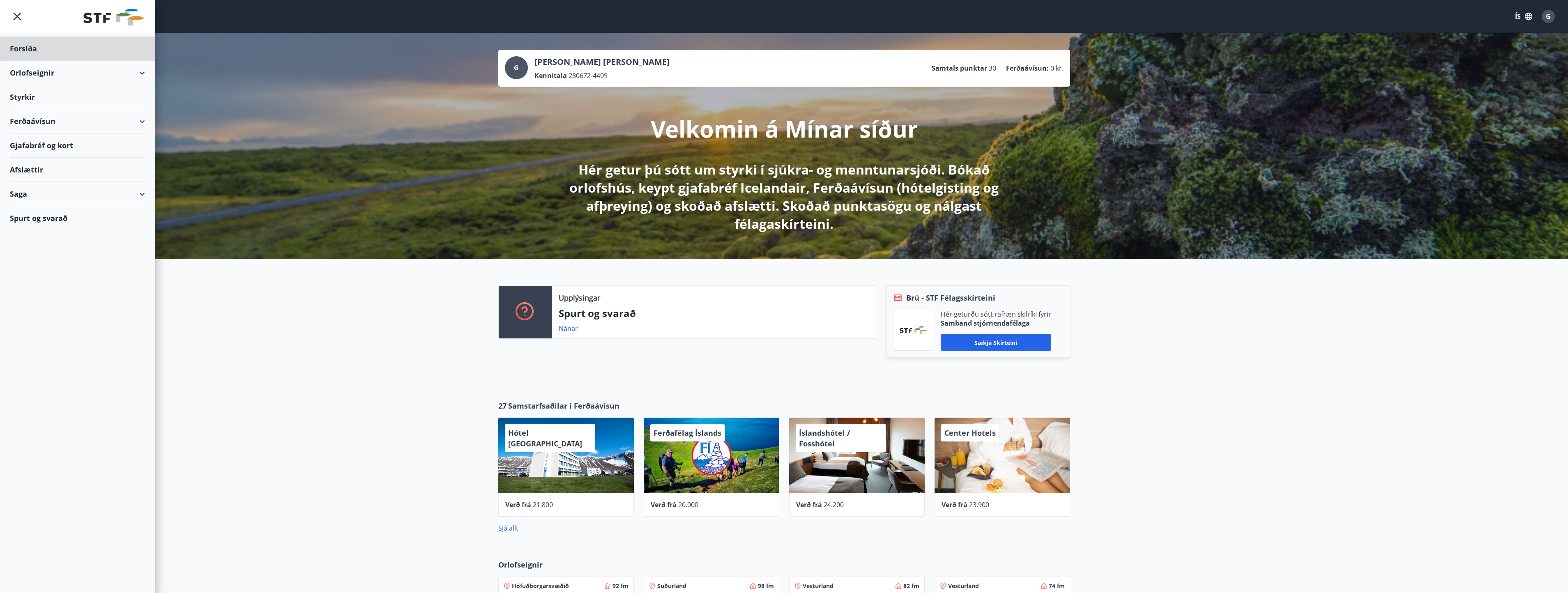
click at [27, 95] on div "Styrkir" at bounding box center [77, 97] width 135 height 24
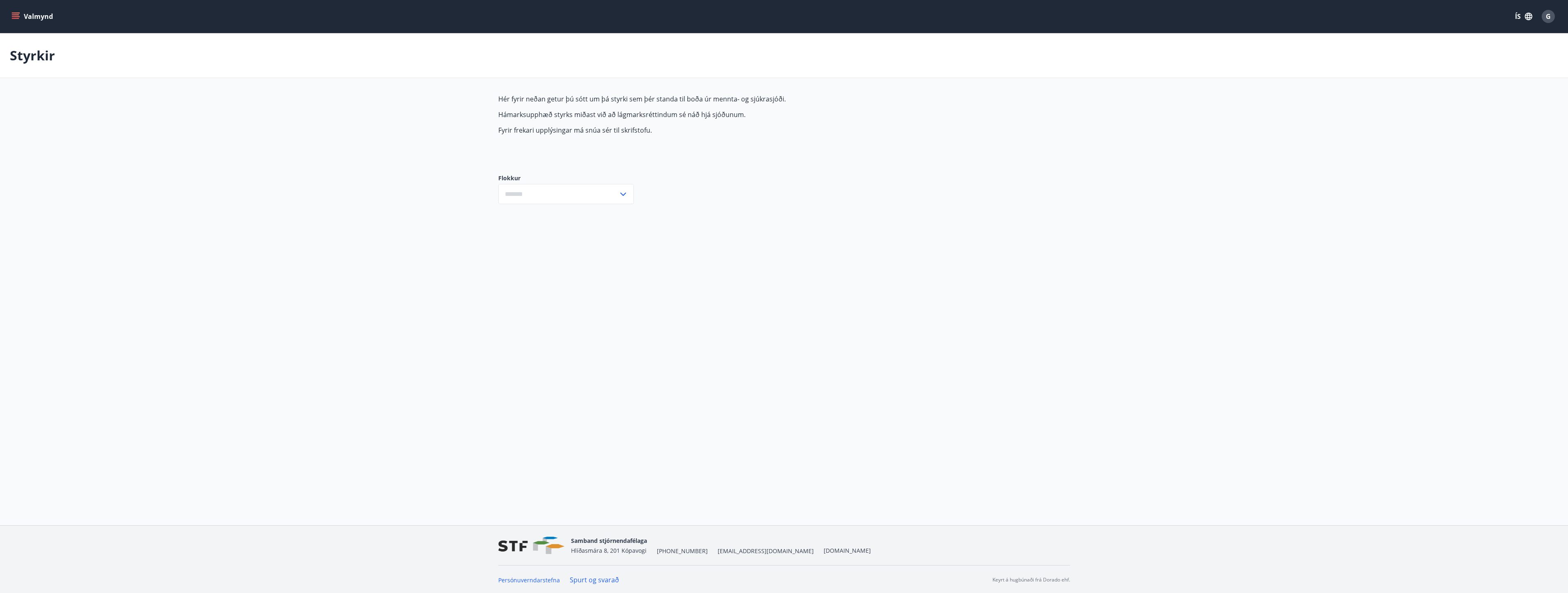
type input "***"
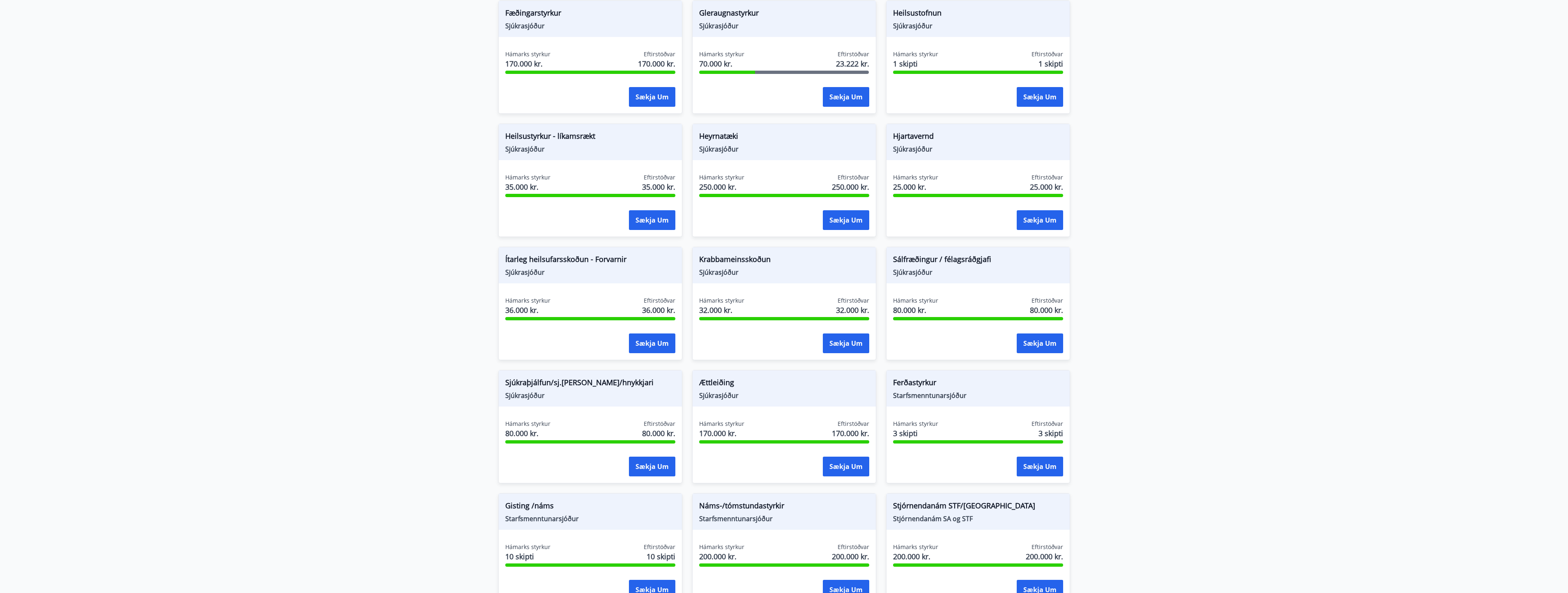
scroll to position [432, 0]
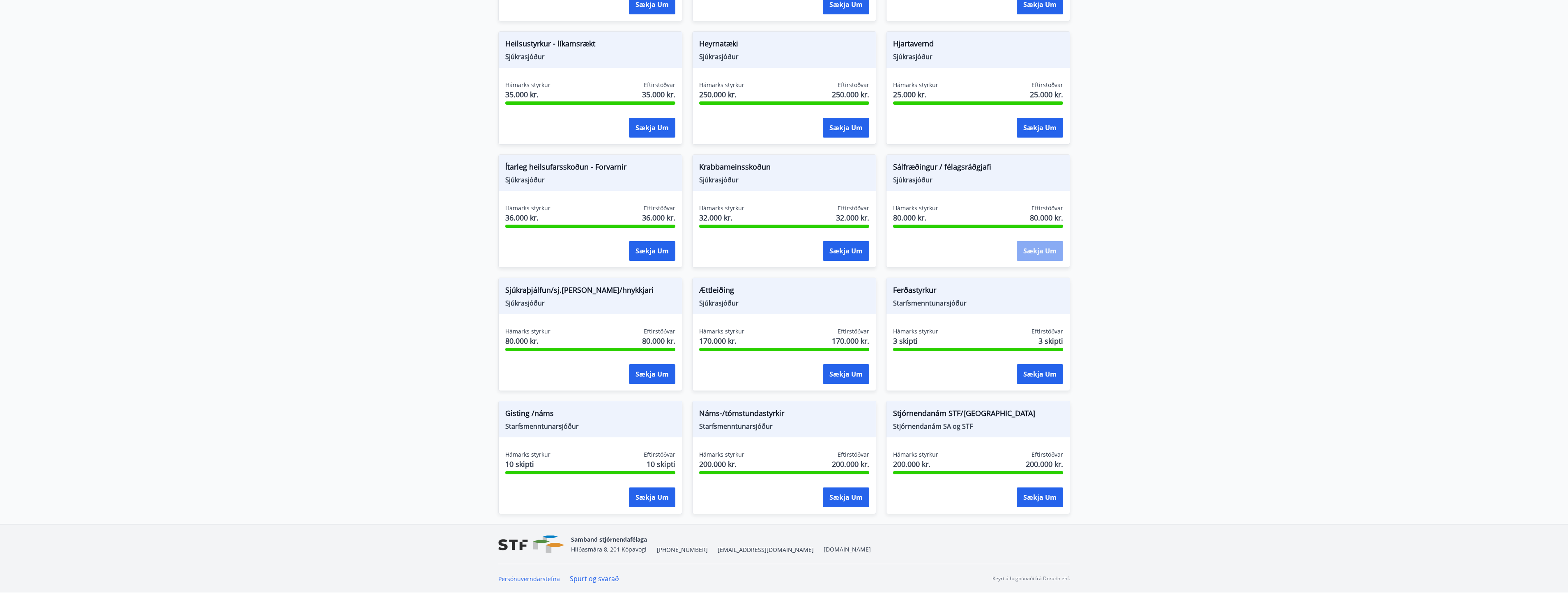
click at [1036, 251] on button "Sækja um" at bounding box center [1040, 251] width 46 height 20
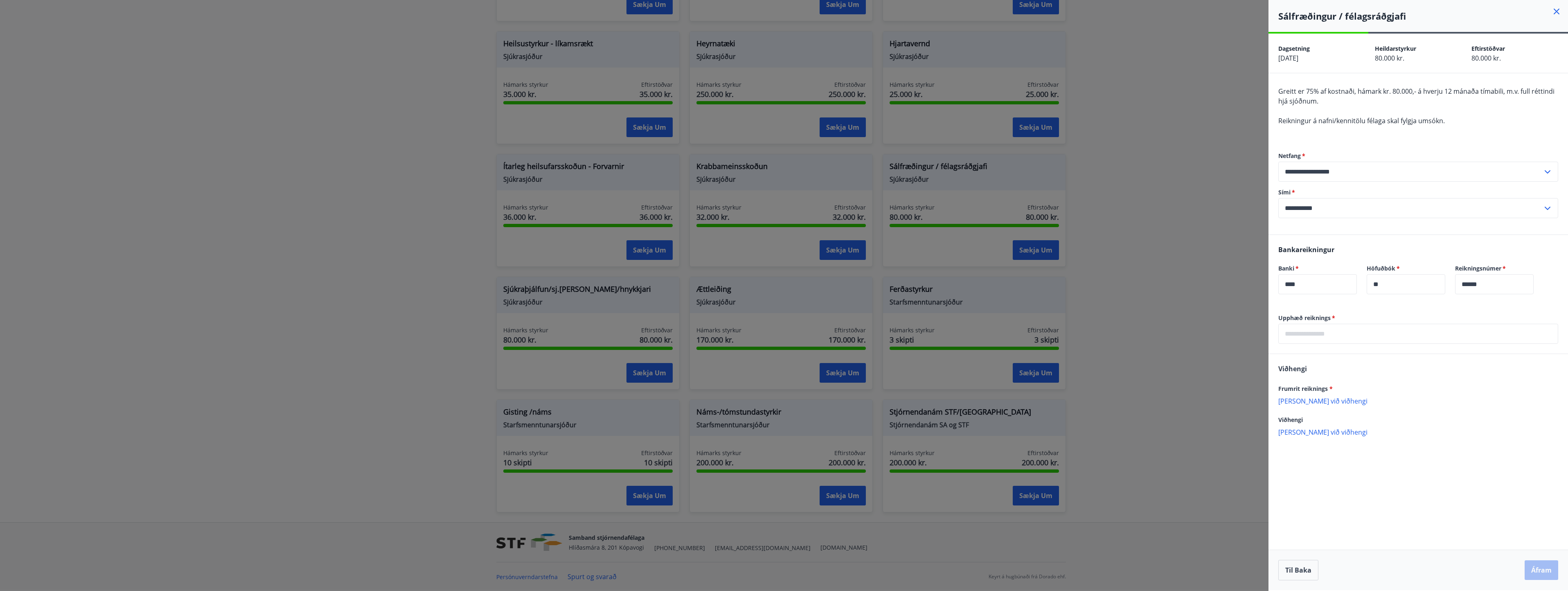
click at [1329, 334] on input "text" at bounding box center [1418, 334] width 280 height 20
click at [1314, 401] on div "Frumrit reiknings * [PERSON_NAME] við viðhengi {error_attachment_undefined}" at bounding box center [1418, 394] width 280 height 21
click at [1306, 408] on p "[PERSON_NAME] við viðhengi" at bounding box center [1418, 408] width 280 height 8
click at [1311, 449] on p "[PERSON_NAME] við viðhengi" at bounding box center [1418, 449] width 280 height 8
click at [1305, 340] on input "text" at bounding box center [1418, 334] width 280 height 20
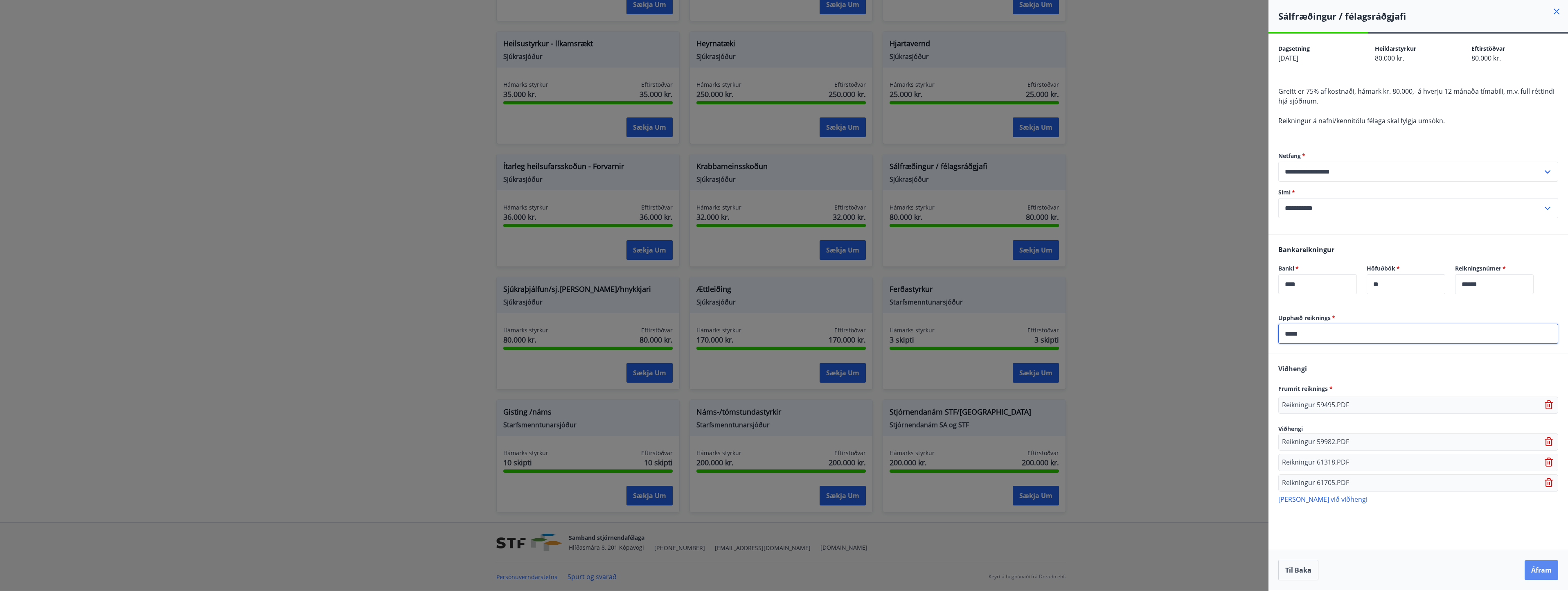
type input "*****"
click at [1541, 570] on button "Áfram" at bounding box center [1541, 570] width 33 height 19
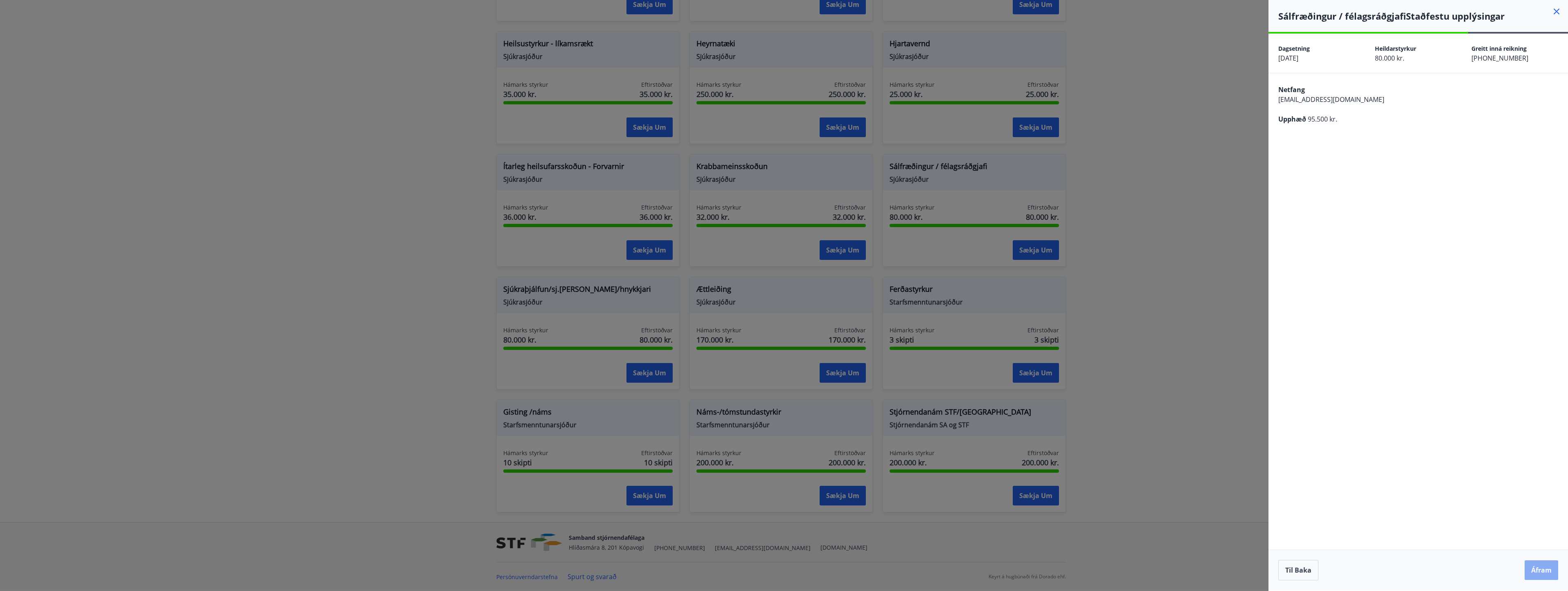
click at [1542, 572] on button "Áfram" at bounding box center [1541, 570] width 33 height 19
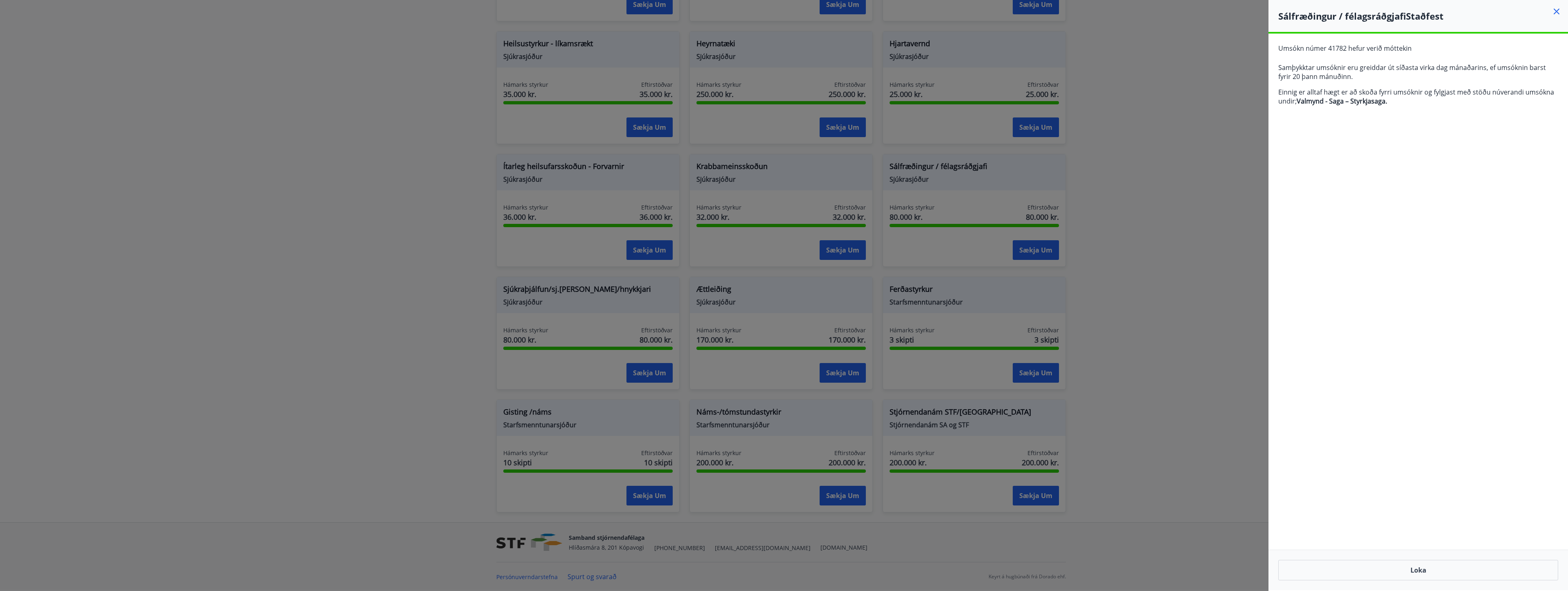
click at [1133, 288] on div at bounding box center [784, 295] width 1568 height 591
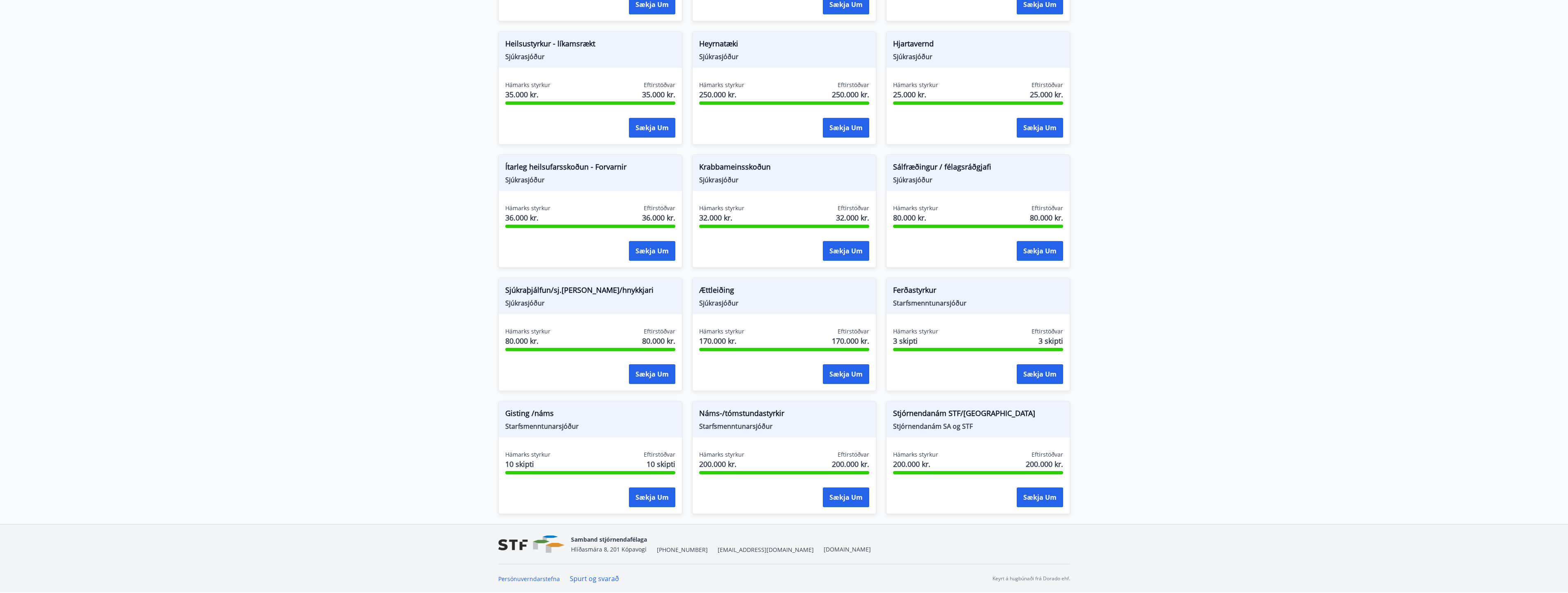
click at [752, 420] on span "Náms-/tómstundastyrkir" at bounding box center [784, 415] width 170 height 14
click at [844, 496] on button "Sækja um" at bounding box center [846, 497] width 46 height 20
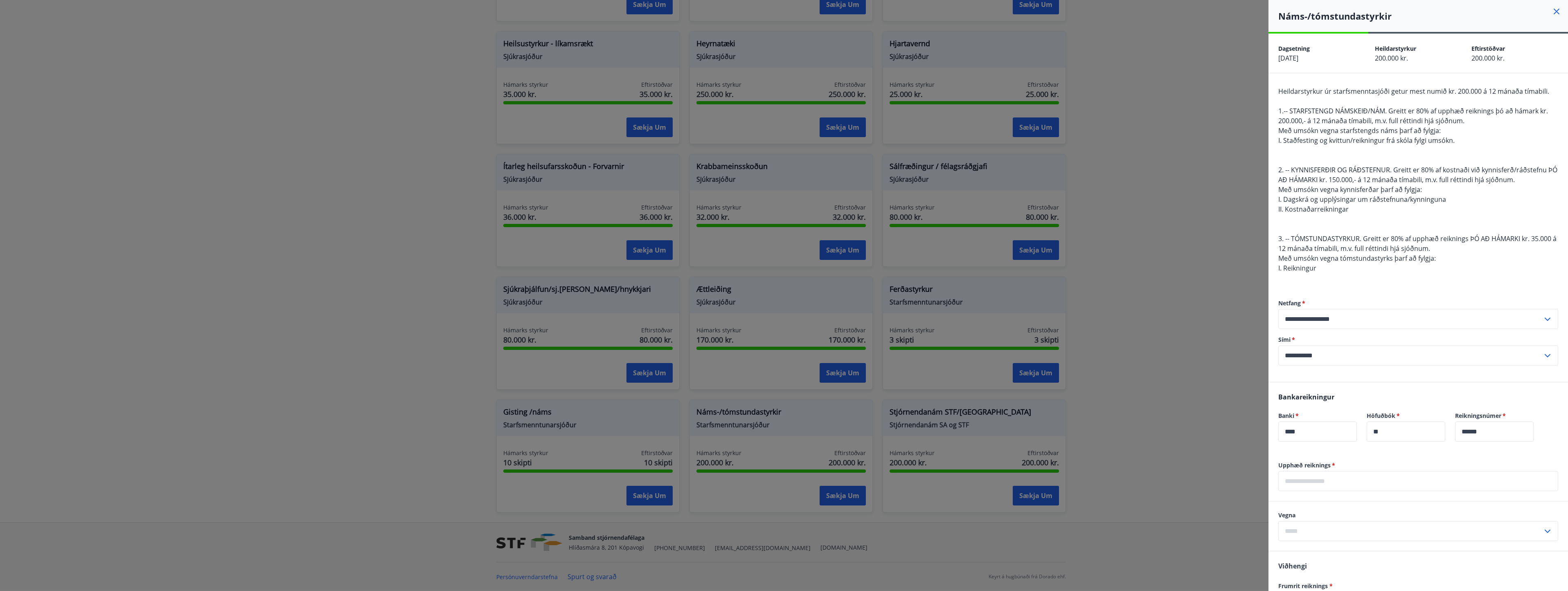
click at [1192, 86] on div at bounding box center [784, 295] width 1568 height 591
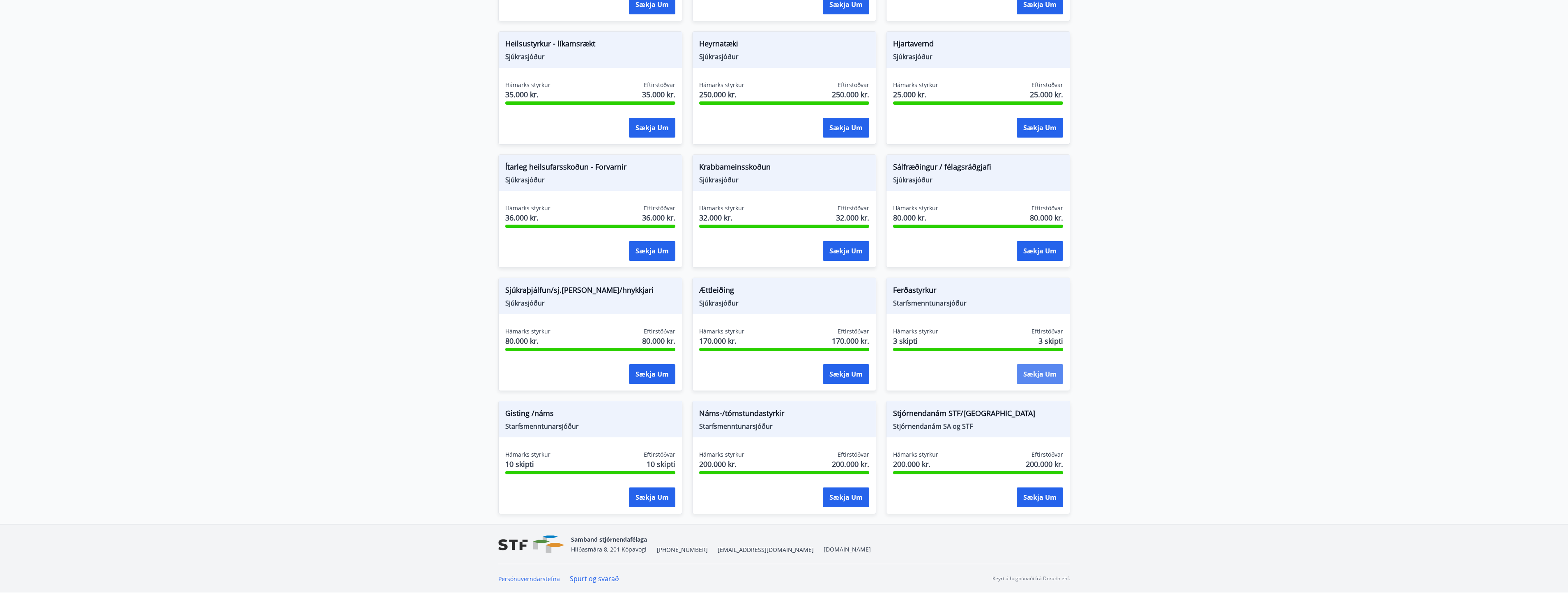
click at [1031, 375] on button "Sækja um" at bounding box center [1040, 374] width 46 height 20
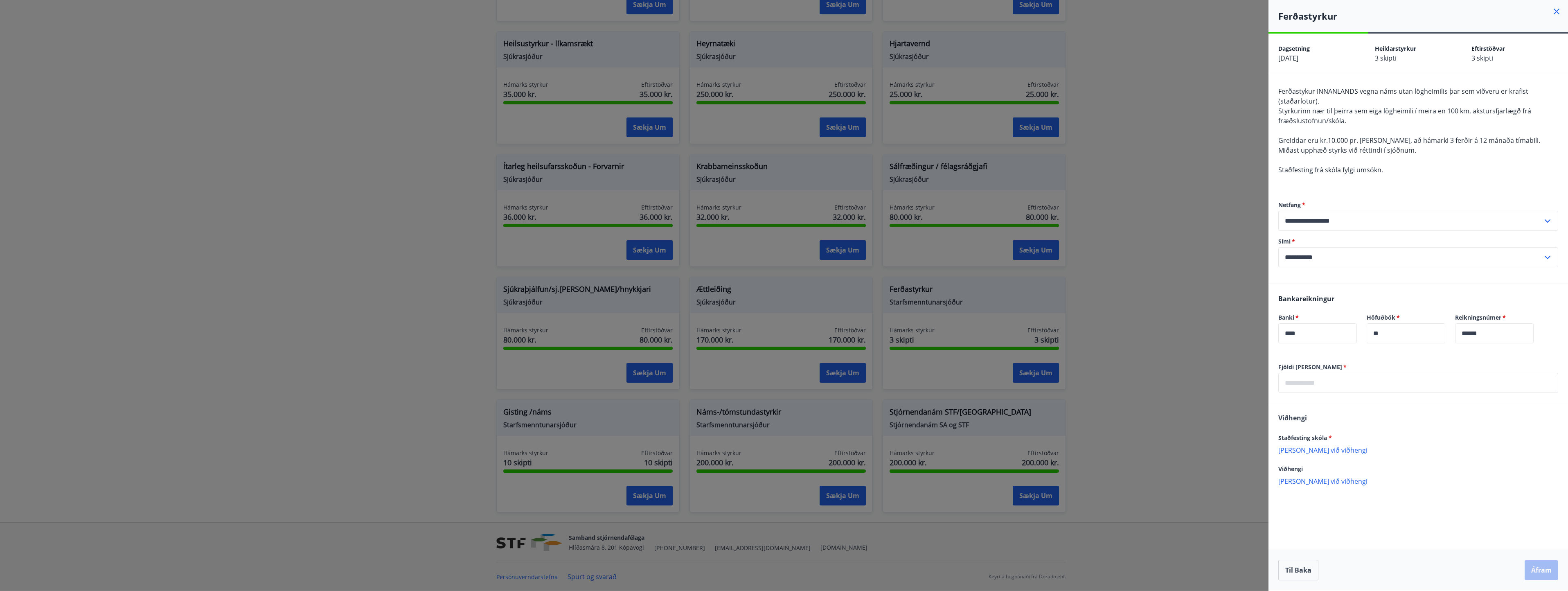
click at [1555, 12] on icon at bounding box center [1556, 12] width 10 height 10
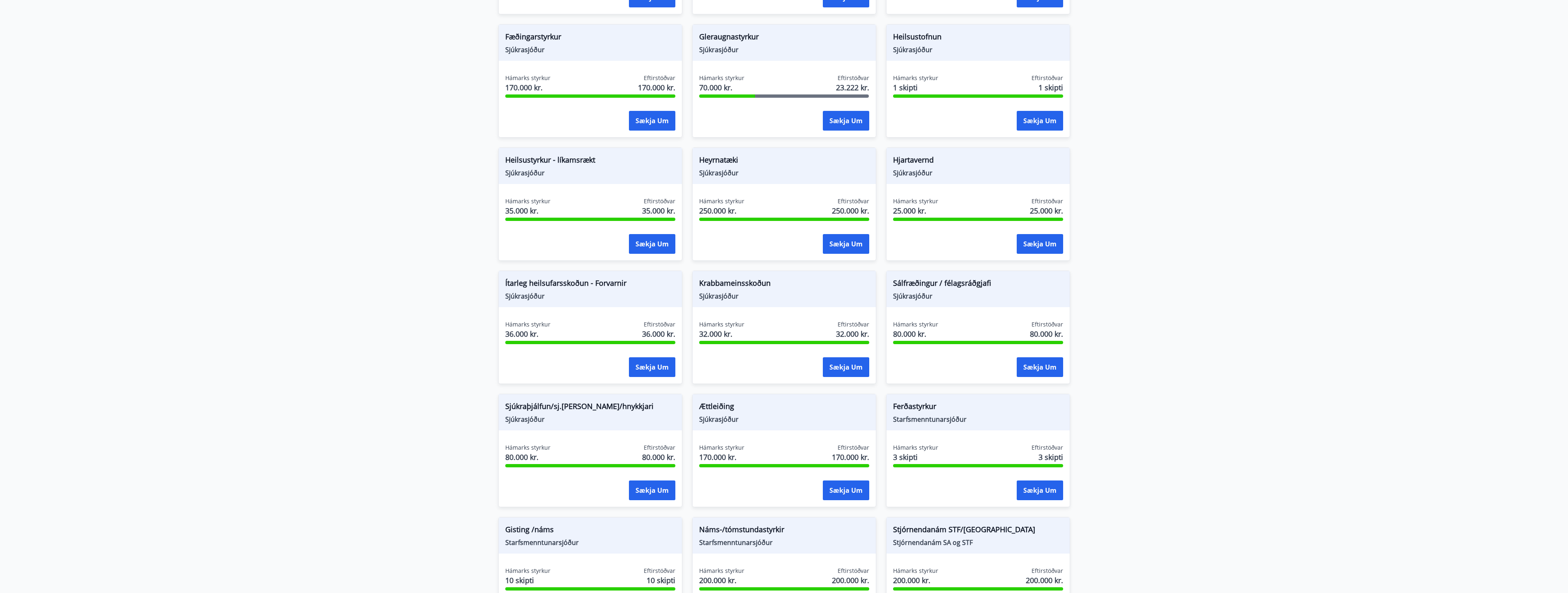
scroll to position [145, 0]
